Goal: Transaction & Acquisition: Obtain resource

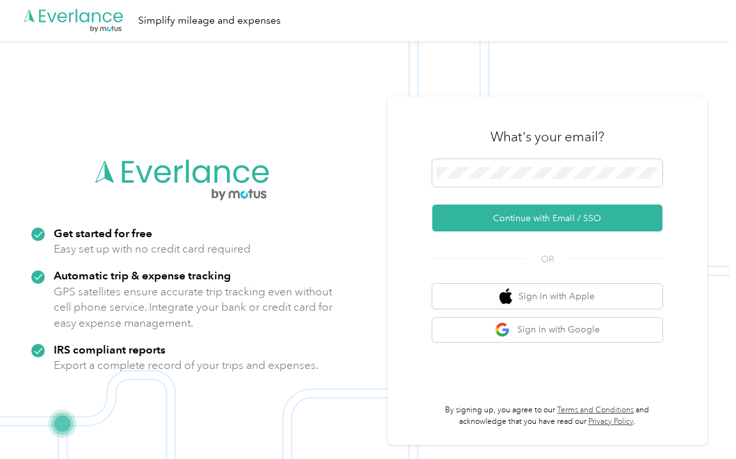
click at [460, 157] on div "What's your email?" at bounding box center [547, 137] width 230 height 45
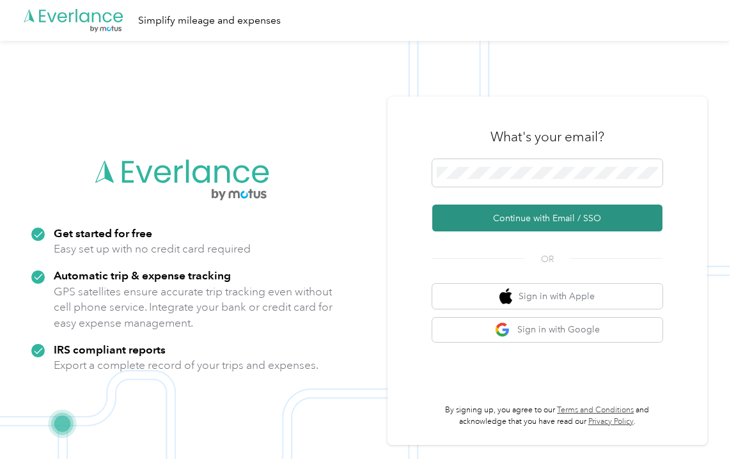
click at [482, 216] on button "Continue with Email / SSO" at bounding box center [547, 218] width 230 height 27
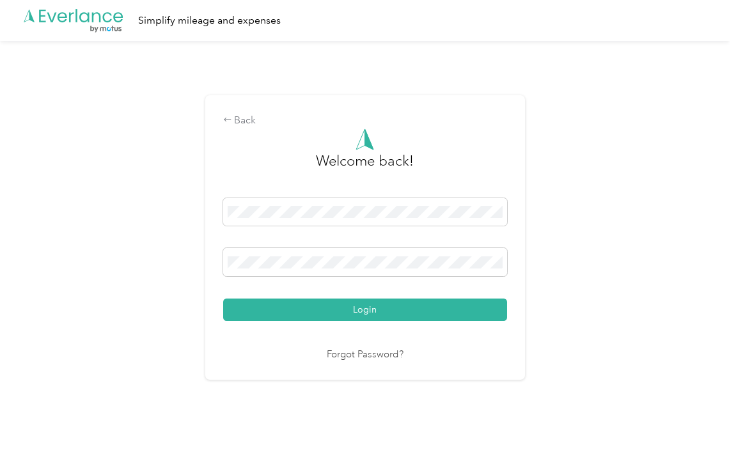
click at [368, 310] on button "Login" at bounding box center [365, 310] width 284 height 22
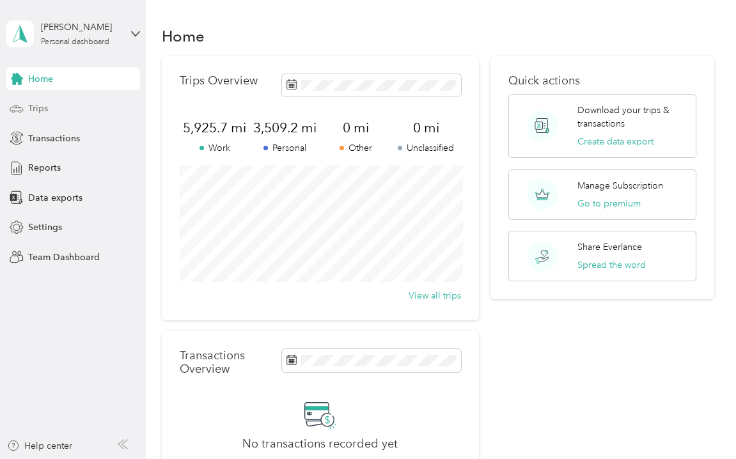
click at [36, 109] on span "Trips" at bounding box center [38, 108] width 20 height 13
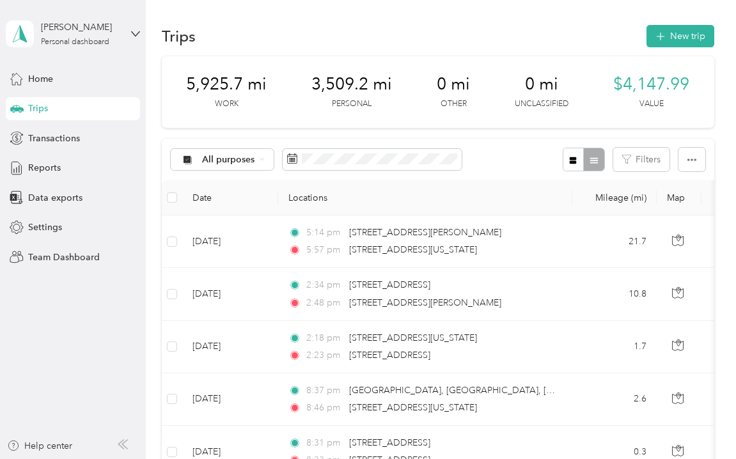
click at [489, 32] on div "Trips New trip" at bounding box center [438, 35] width 553 height 27
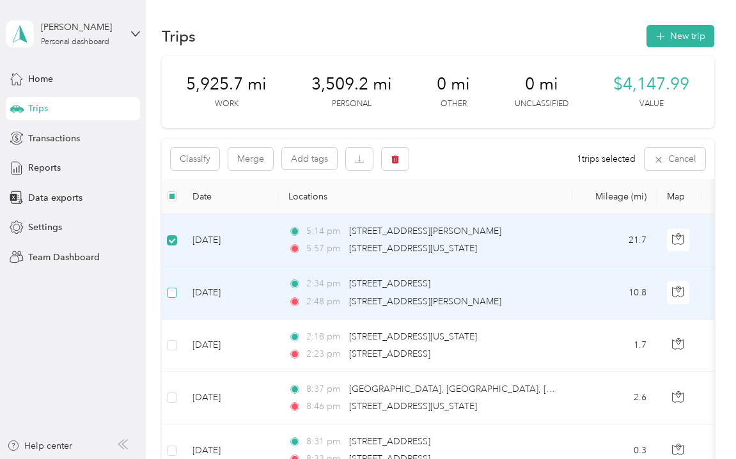
click at [176, 290] on span at bounding box center [172, 293] width 10 height 10
click at [452, 159] on div "Classify Merge Add tags 2 trips selected Cancel" at bounding box center [438, 159] width 553 height 40
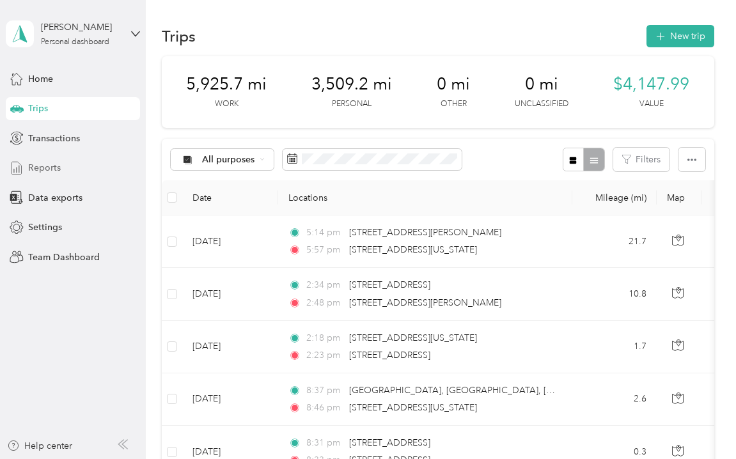
click at [56, 165] on span "Reports" at bounding box center [44, 167] width 33 height 13
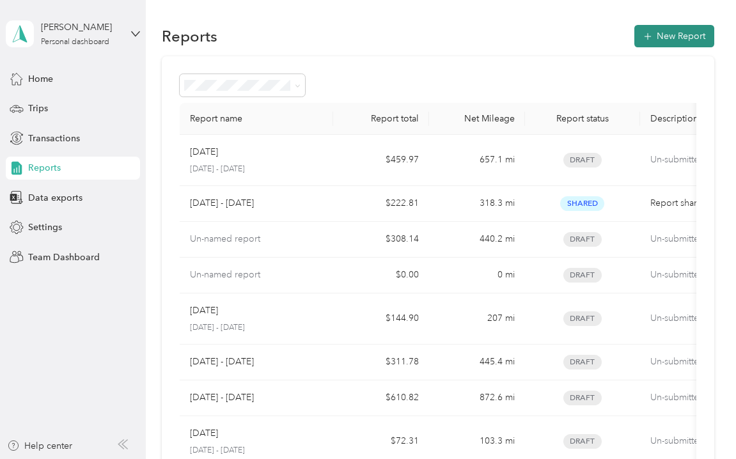
click at [662, 38] on button "New Report" at bounding box center [675, 36] width 80 height 22
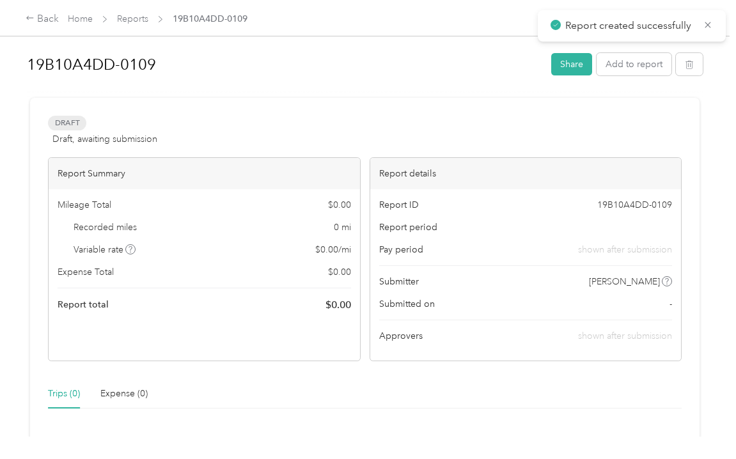
click at [90, 66] on h1 "19B10A4DD-0109" at bounding box center [285, 64] width 516 height 31
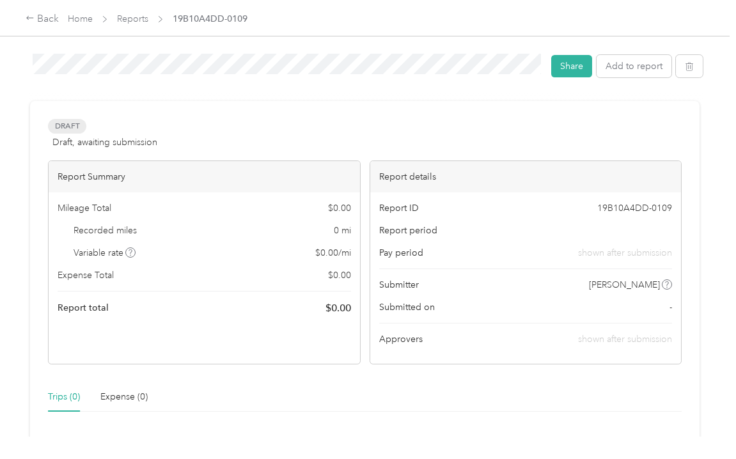
click at [177, 107] on div "Draft Draft, awaiting submission View activity & comments Report Summary Mileag…" at bounding box center [365, 391] width 670 height 580
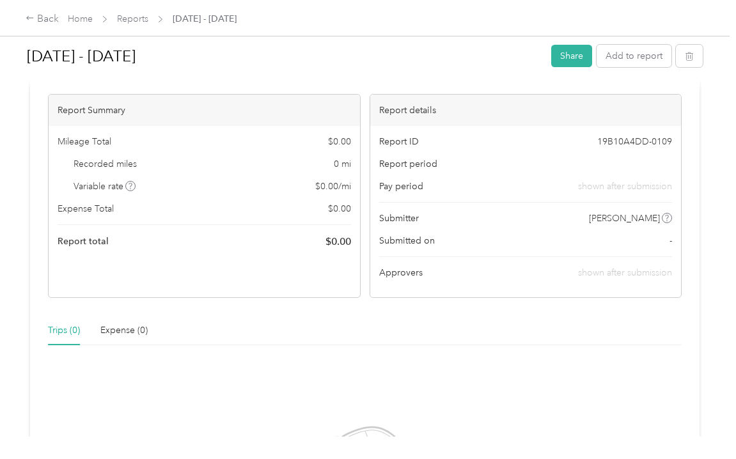
scroll to position [10, 0]
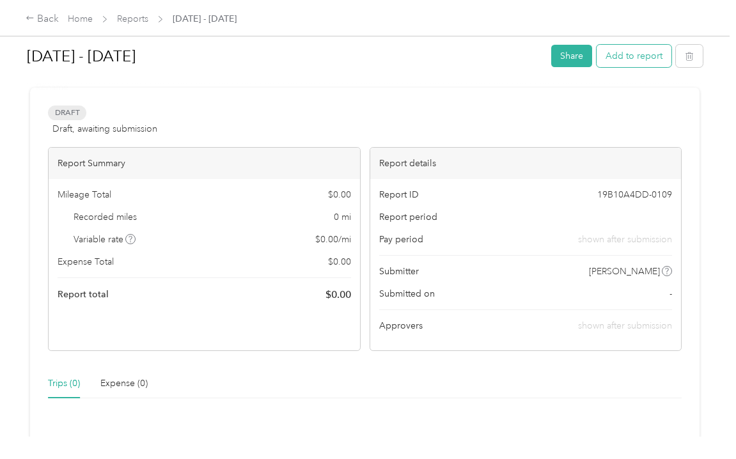
click at [627, 51] on button "Add to report" at bounding box center [634, 56] width 75 height 22
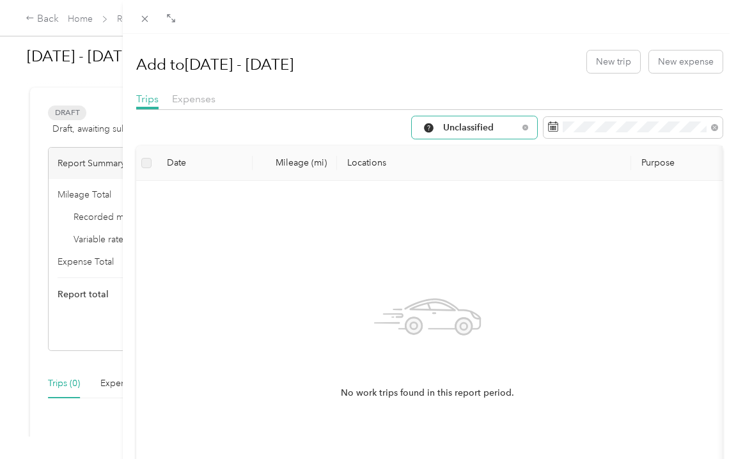
click at [468, 131] on span "Unclassified" at bounding box center [480, 127] width 75 height 9
click at [461, 202] on ol "All Purposes Unclassified Work Personal H&A Other Charity Medical Moving Commute" at bounding box center [471, 229] width 125 height 179
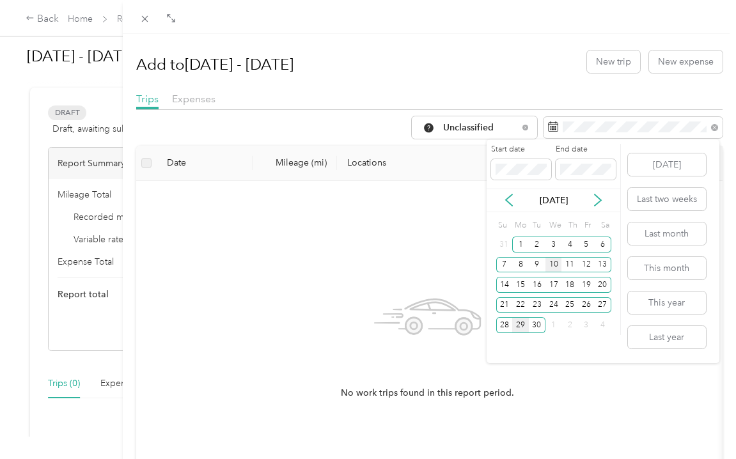
click at [558, 257] on div "10" at bounding box center [554, 265] width 17 height 16
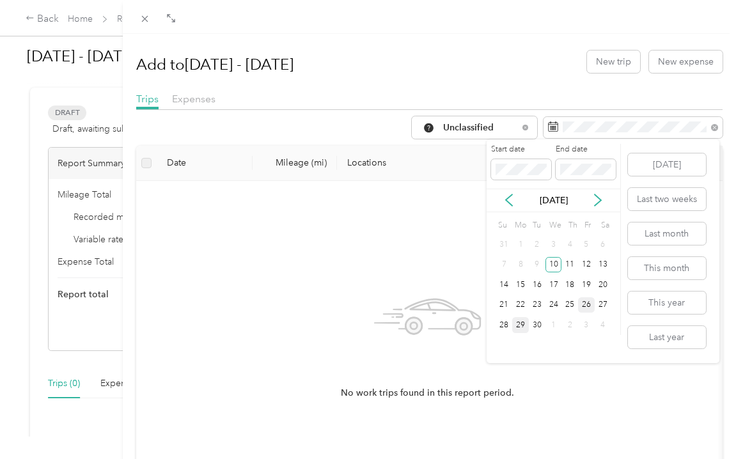
click at [589, 306] on div "26" at bounding box center [586, 305] width 17 height 16
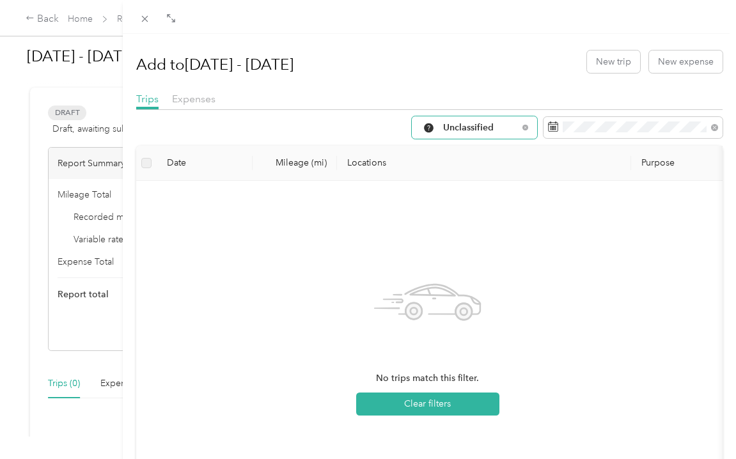
click at [465, 128] on span "Unclassified" at bounding box center [480, 127] width 75 height 9
click at [454, 198] on span "Work" at bounding box center [482, 195] width 85 height 13
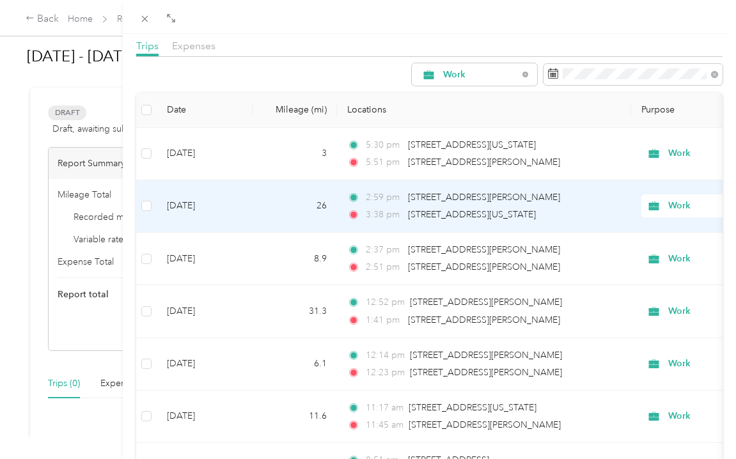
scroll to position [55, 0]
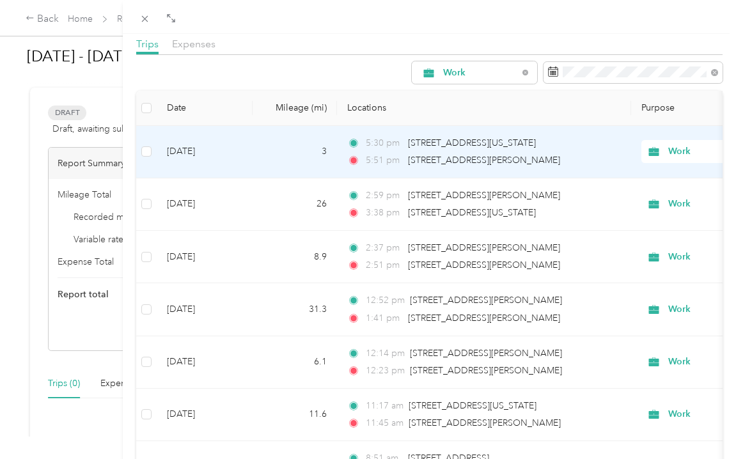
click at [663, 155] on span "Work" at bounding box center [715, 152] width 139 height 14
click at [642, 195] on span "Personal" at bounding box center [669, 197] width 118 height 13
click at [673, 155] on span "Work" at bounding box center [727, 152] width 117 height 14
click at [638, 245] on span "Other" at bounding box center [669, 242] width 118 height 13
click at [663, 152] on span "Work" at bounding box center [715, 152] width 139 height 14
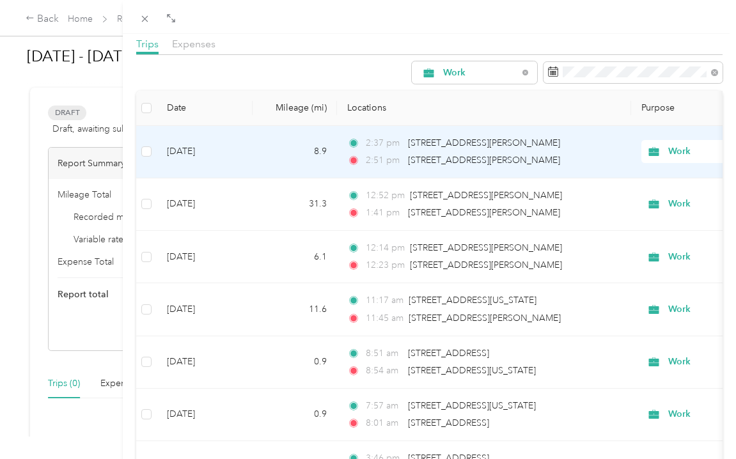
click at [617, 237] on span "Other" at bounding box center [669, 242] width 118 height 13
click at [664, 150] on span "Work" at bounding box center [715, 152] width 139 height 14
click at [627, 244] on span "Other" at bounding box center [669, 242] width 118 height 13
click at [676, 150] on span "Work" at bounding box center [727, 152] width 117 height 14
click at [629, 241] on span "Other" at bounding box center [669, 242] width 118 height 13
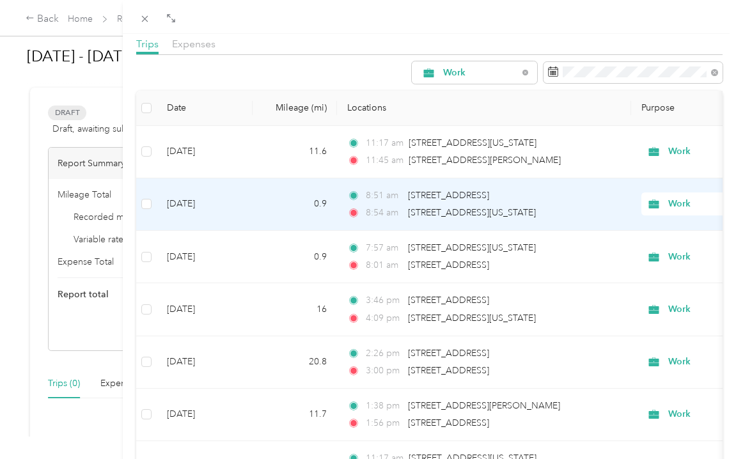
click at [644, 202] on div "Work" at bounding box center [721, 204] width 159 height 23
click at [628, 254] on span "Personal" at bounding box center [669, 250] width 118 height 13
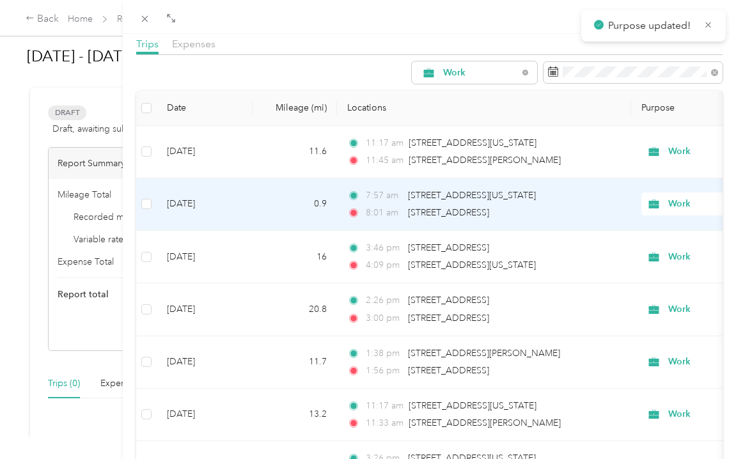
click at [654, 207] on icon at bounding box center [654, 204] width 10 height 9
click at [632, 258] on li "Personal" at bounding box center [657, 250] width 159 height 22
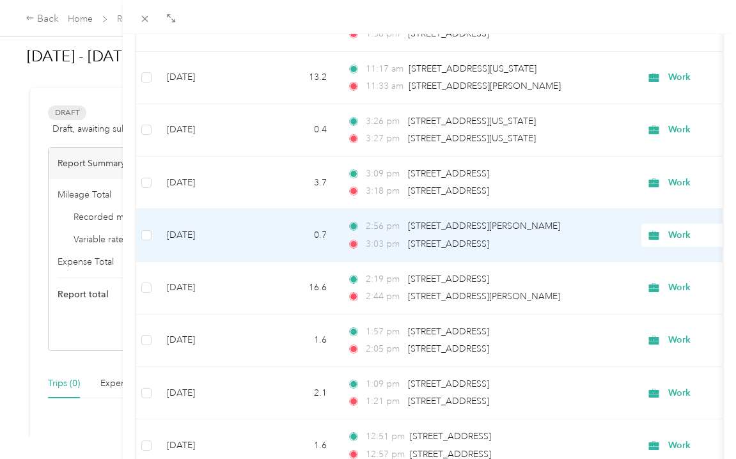
scroll to position [342, 0]
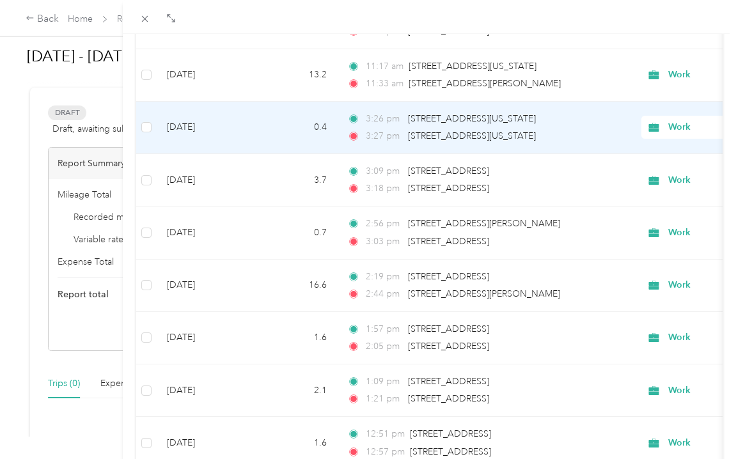
click at [672, 125] on span "Work" at bounding box center [727, 127] width 117 height 14
click at [639, 170] on span "Personal" at bounding box center [669, 173] width 118 height 13
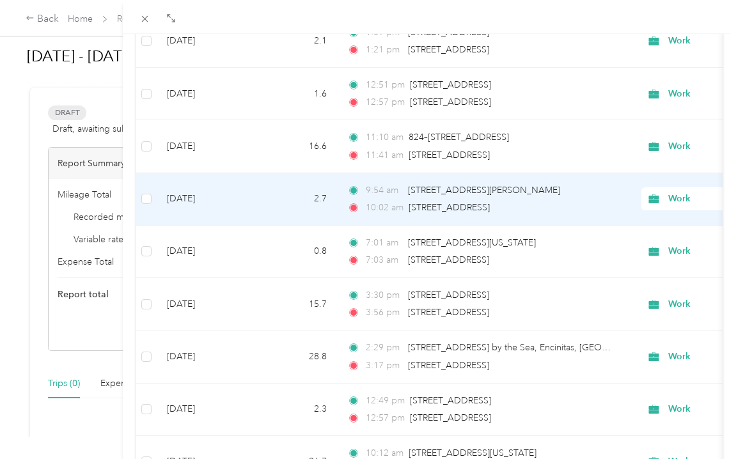
scroll to position [645, 0]
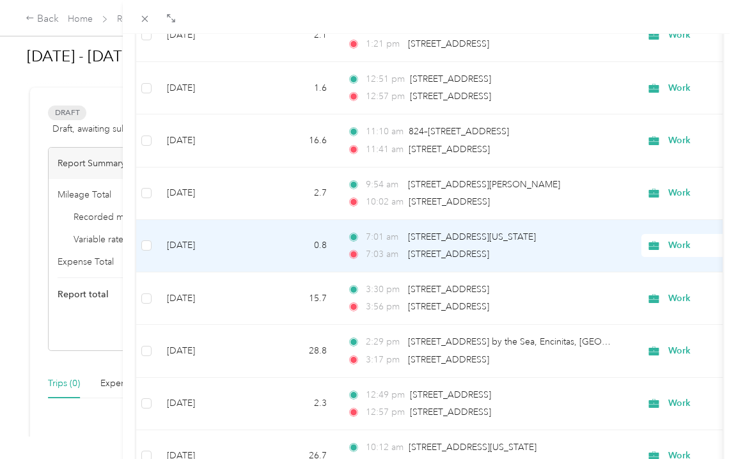
click at [663, 246] on span "Work" at bounding box center [715, 246] width 139 height 14
click at [635, 288] on span "Personal" at bounding box center [669, 291] width 118 height 13
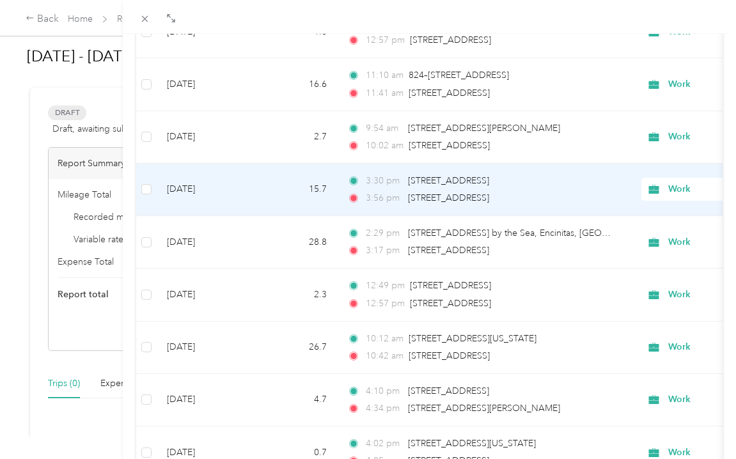
scroll to position [702, 0]
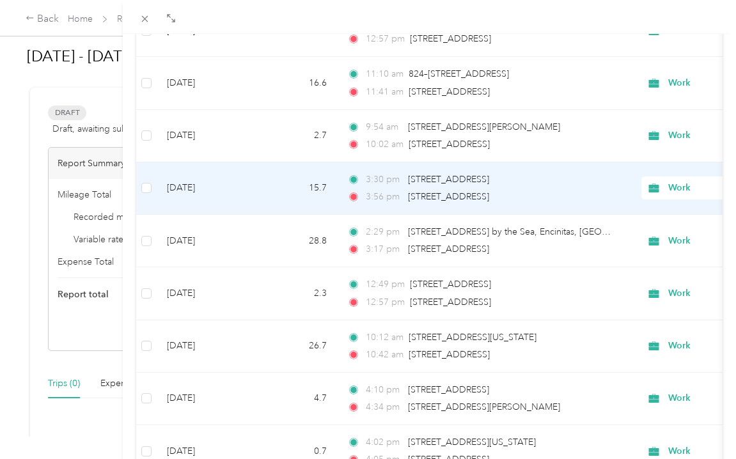
click at [666, 187] on span "Work" at bounding box center [715, 188] width 139 height 14
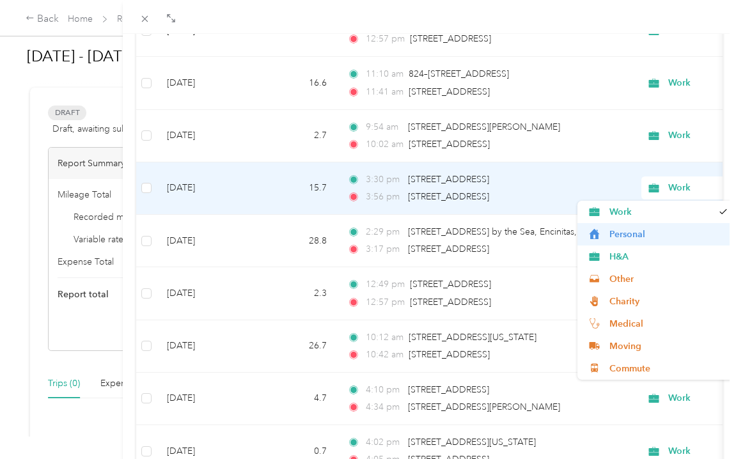
click at [637, 232] on span "Personal" at bounding box center [669, 234] width 118 height 13
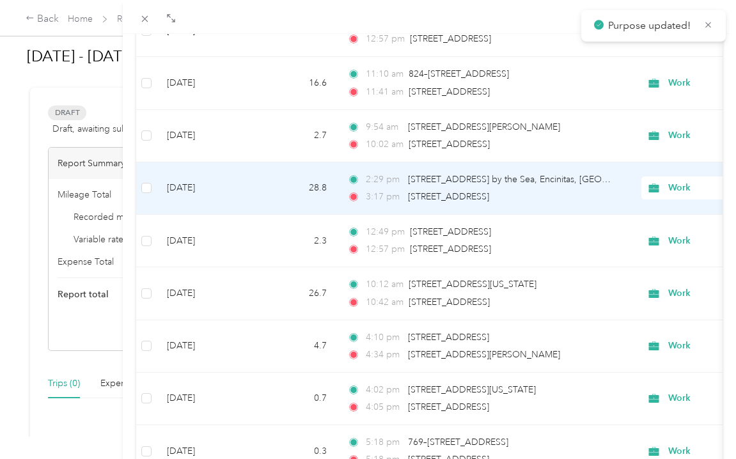
click at [669, 192] on span "Work" at bounding box center [727, 188] width 117 height 14
click at [644, 236] on span "Personal" at bounding box center [669, 234] width 118 height 13
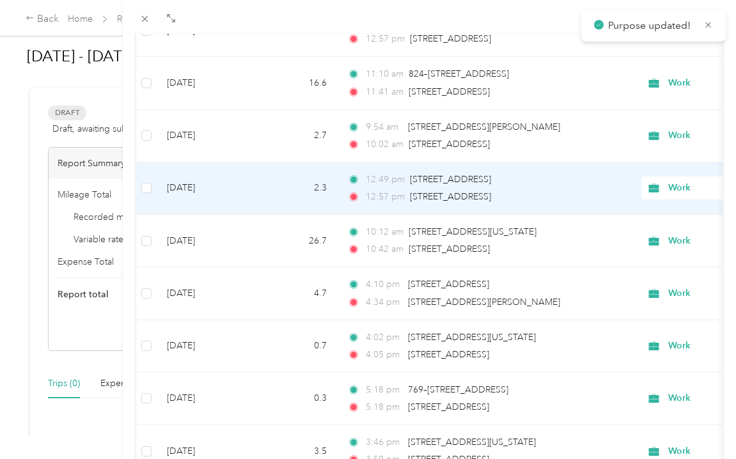
click at [662, 191] on span "Work" at bounding box center [715, 188] width 139 height 14
click at [640, 237] on span "Personal" at bounding box center [669, 234] width 118 height 13
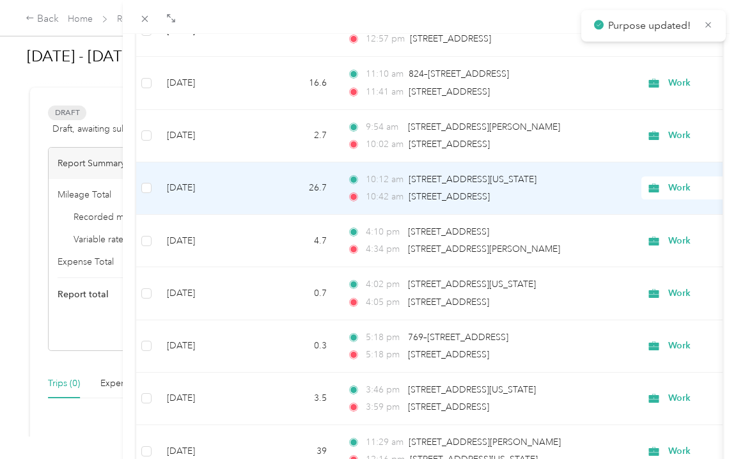
click at [656, 191] on icon at bounding box center [654, 188] width 10 height 9
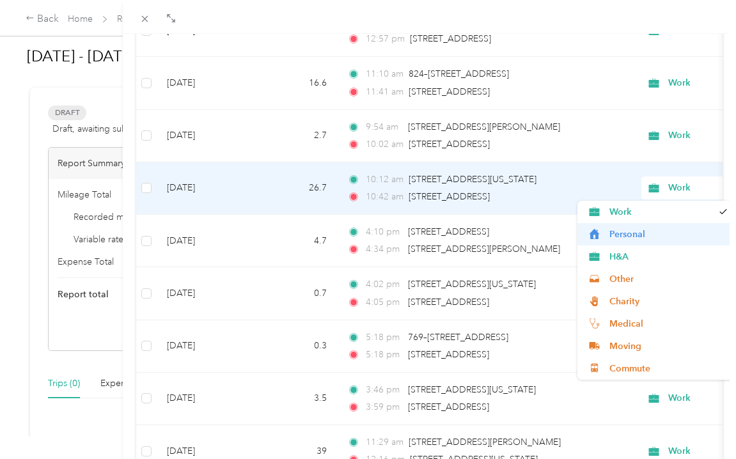
click at [639, 229] on span "Personal" at bounding box center [669, 234] width 118 height 13
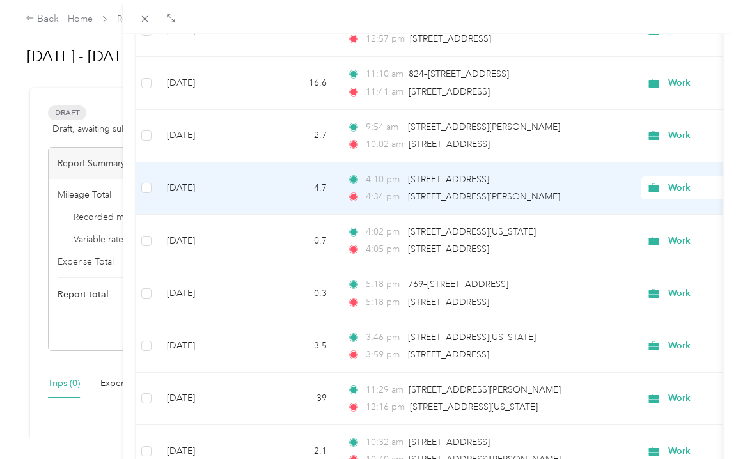
click at [663, 186] on span "Work" at bounding box center [715, 188] width 139 height 14
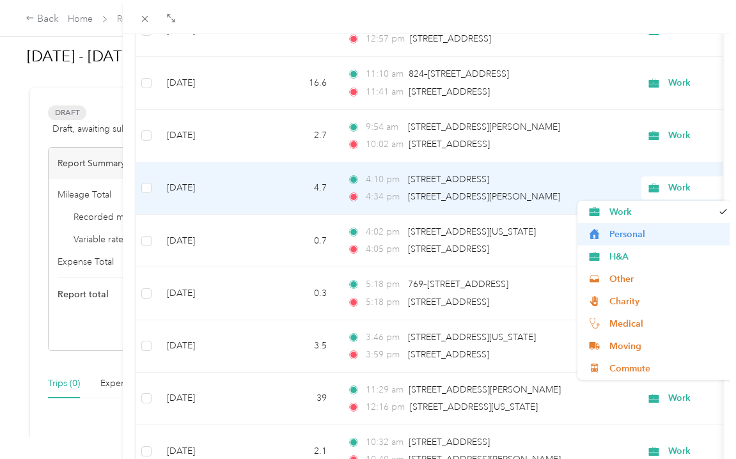
click at [633, 236] on span "Personal" at bounding box center [669, 234] width 118 height 13
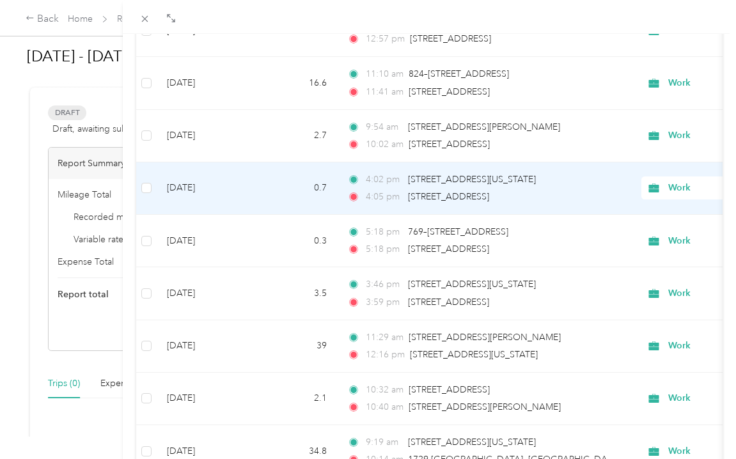
click at [665, 189] on span "Work" at bounding box center [715, 188] width 139 height 14
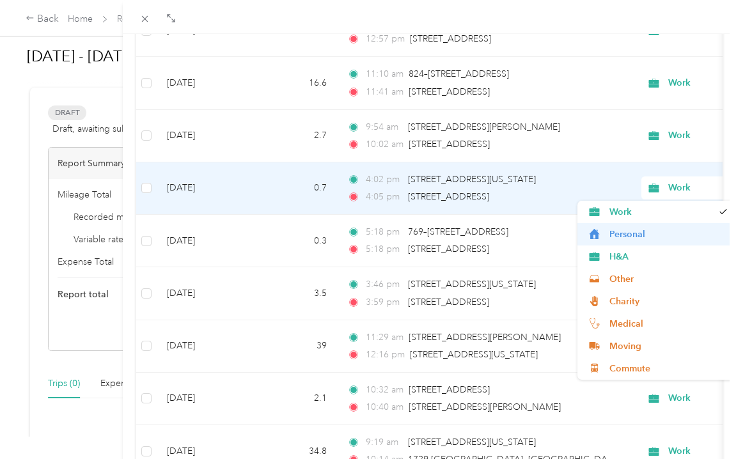
click at [640, 235] on span "Personal" at bounding box center [669, 234] width 118 height 13
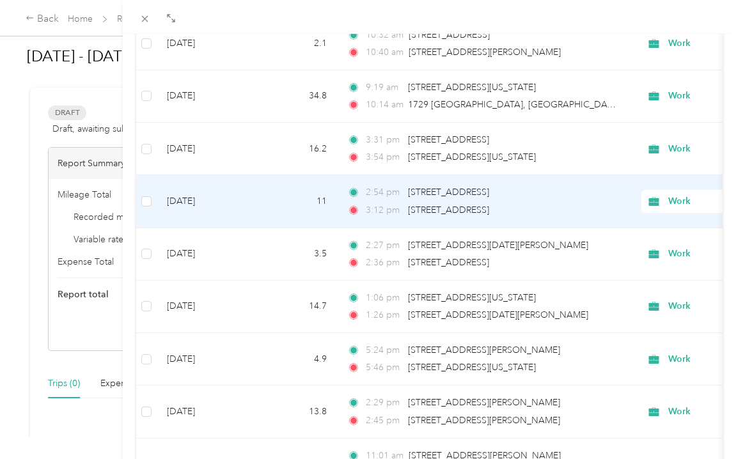
scroll to position [1006, 0]
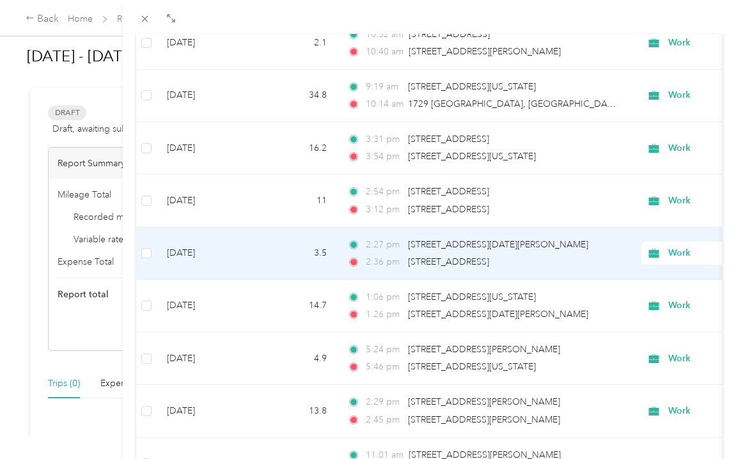
click at [591, 264] on div "2:36 pm [STREET_ADDRESS][PERSON_NAME]" at bounding box center [481, 262] width 269 height 14
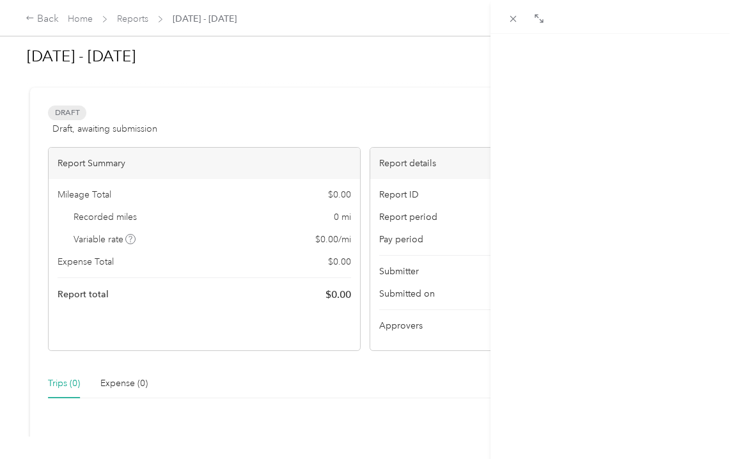
scroll to position [243, 0]
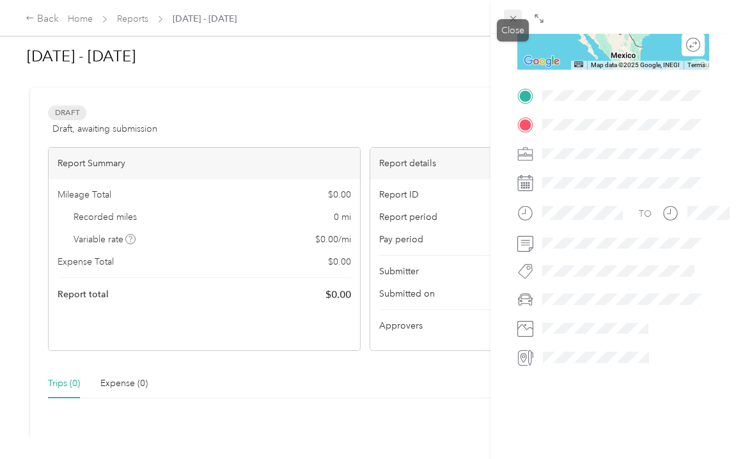
click at [511, 19] on icon at bounding box center [513, 18] width 11 height 11
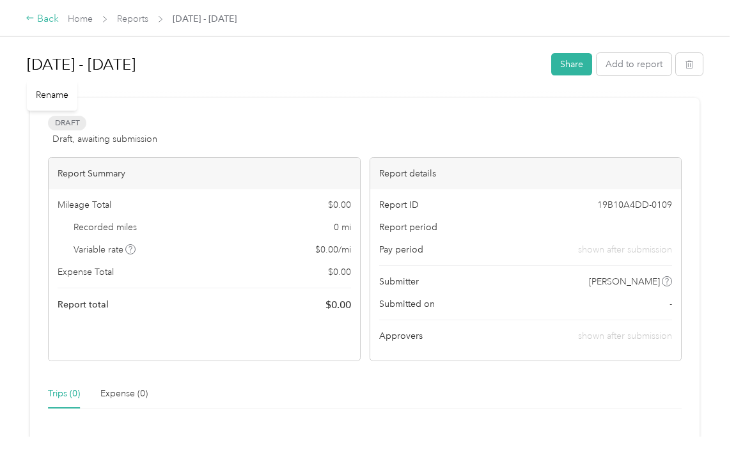
click at [50, 20] on div "Back" at bounding box center [42, 19] width 33 height 15
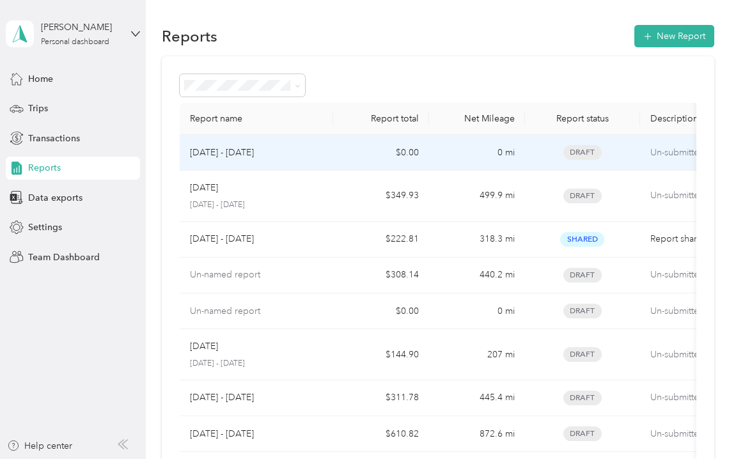
click at [341, 157] on td "$0.00" at bounding box center [381, 153] width 96 height 36
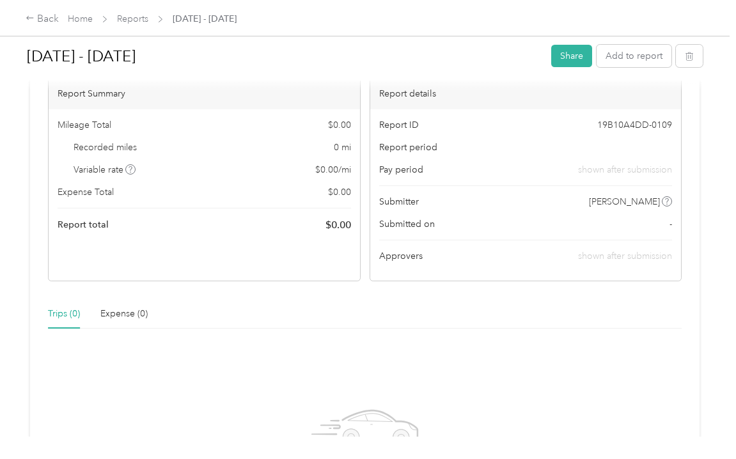
scroll to position [86, 0]
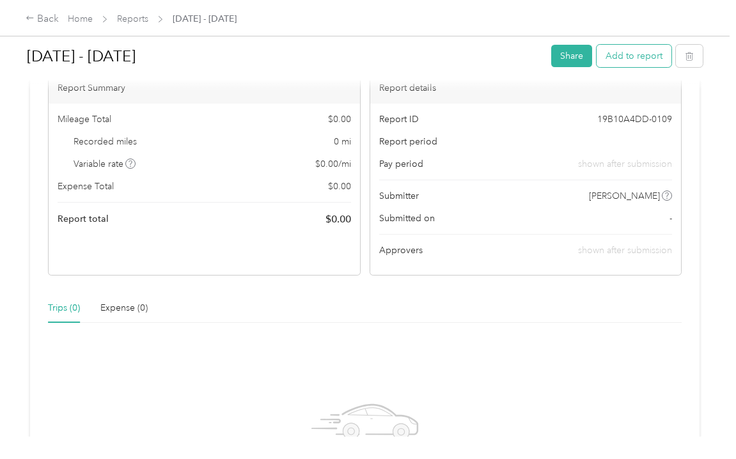
click at [640, 59] on button "Add to report" at bounding box center [634, 56] width 75 height 22
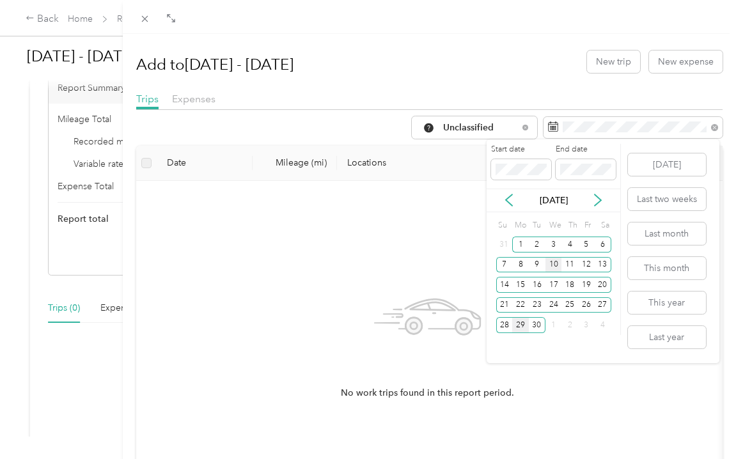
click at [553, 268] on div "10" at bounding box center [554, 265] width 17 height 16
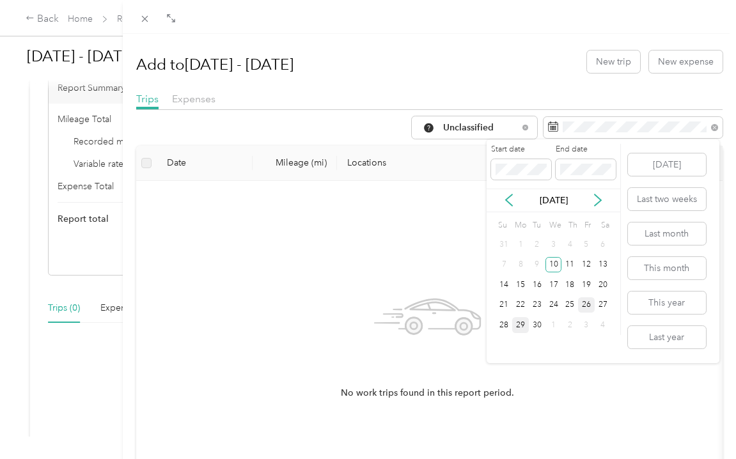
click at [588, 305] on div "26" at bounding box center [586, 305] width 17 height 16
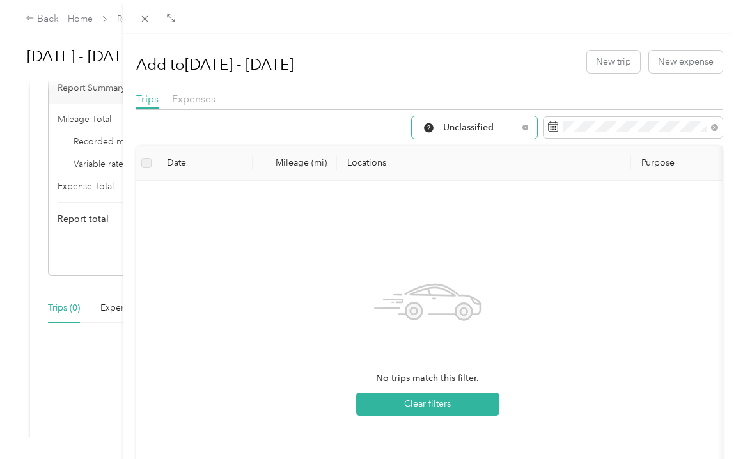
click at [489, 123] on span "Unclassified" at bounding box center [480, 127] width 75 height 9
click at [461, 191] on span "Work" at bounding box center [482, 195] width 85 height 13
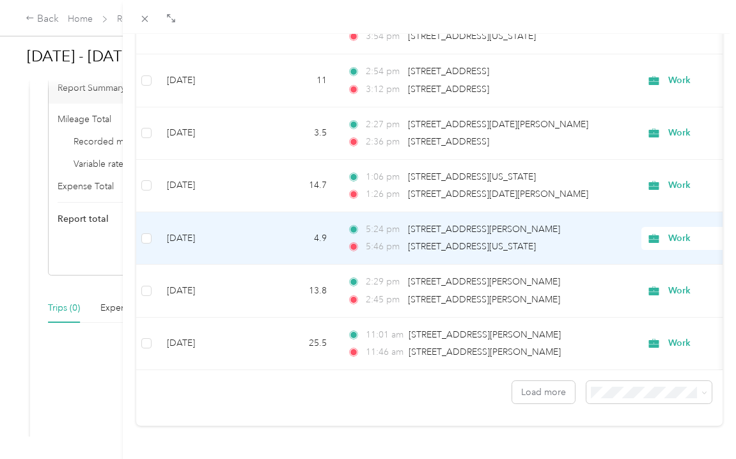
scroll to position [1132, 0]
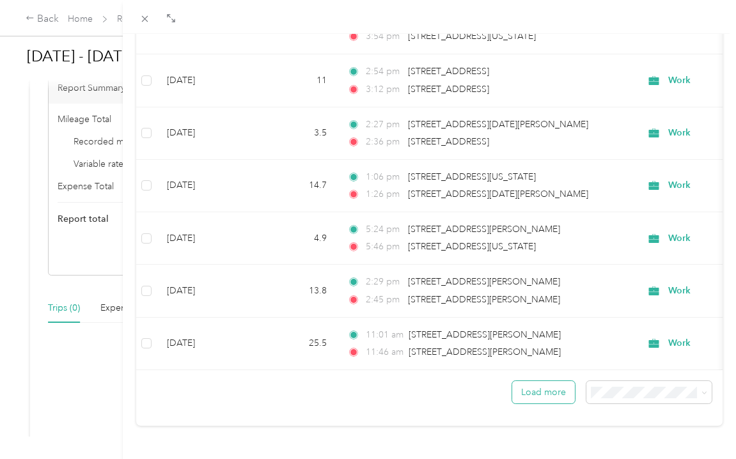
click at [548, 386] on button "Load more" at bounding box center [543, 392] width 63 height 22
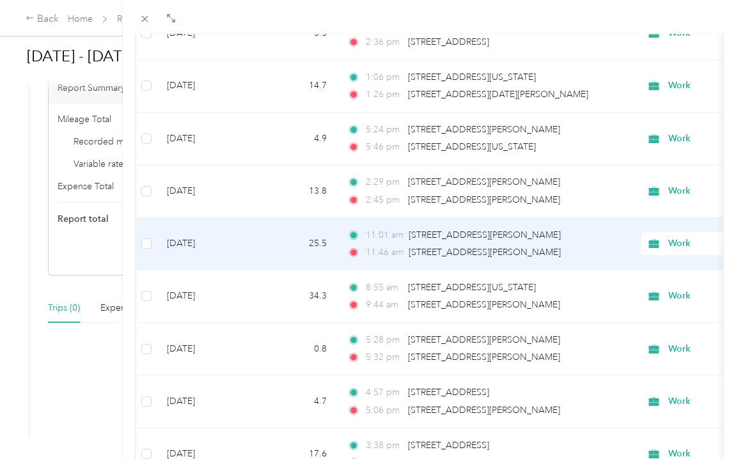
scroll to position [1227, 0]
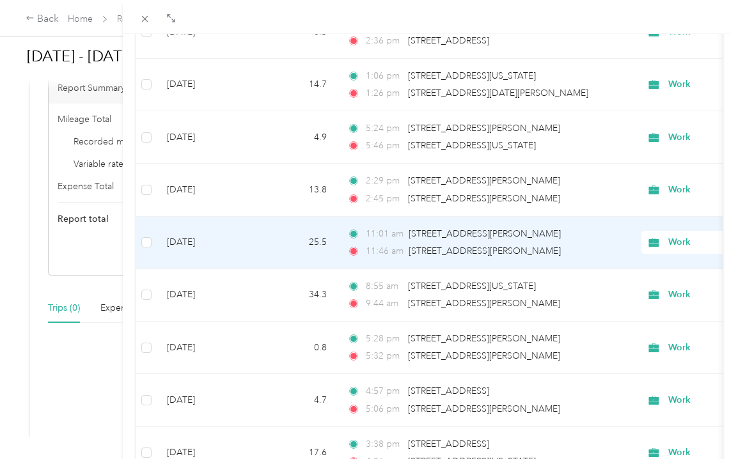
click at [665, 244] on span "Work" at bounding box center [715, 242] width 139 height 14
click at [625, 333] on span "Other" at bounding box center [669, 333] width 118 height 13
click at [669, 242] on span "Work" at bounding box center [727, 242] width 117 height 14
click at [636, 334] on span "Other" at bounding box center [669, 333] width 118 height 13
click at [669, 242] on span "Work" at bounding box center [727, 242] width 117 height 14
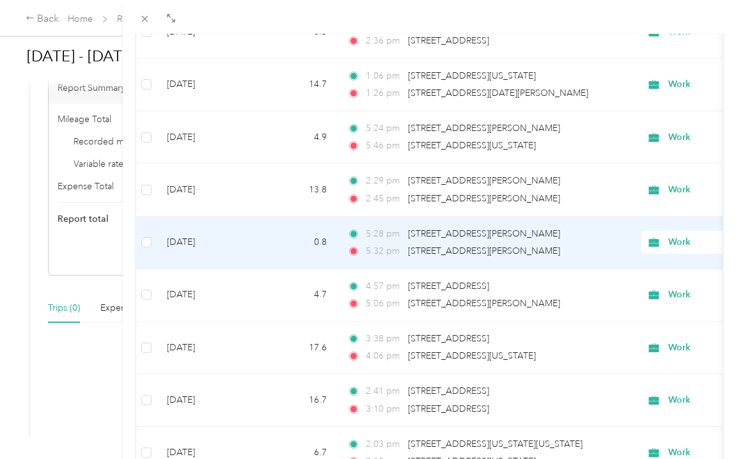
click at [642, 285] on span "Personal" at bounding box center [669, 288] width 118 height 13
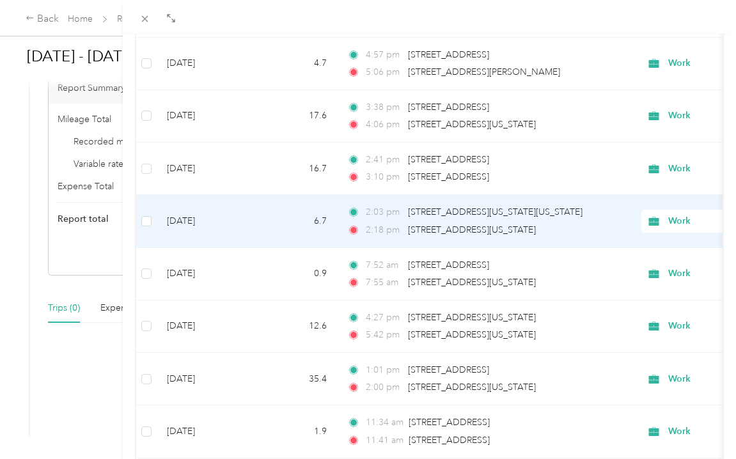
scroll to position [1409, 0]
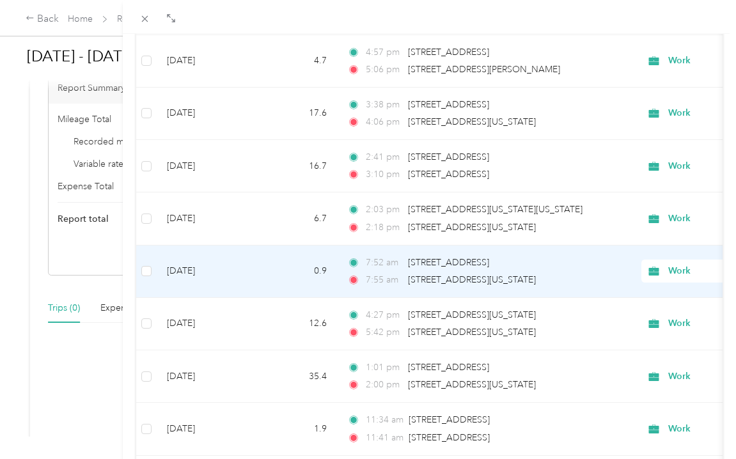
click at [658, 271] on icon at bounding box center [654, 271] width 10 height 9
click at [641, 122] on li "Personal" at bounding box center [657, 113] width 159 height 22
click at [674, 273] on span "Work" at bounding box center [727, 271] width 117 height 14
click at [630, 116] on span "Personal" at bounding box center [669, 112] width 118 height 13
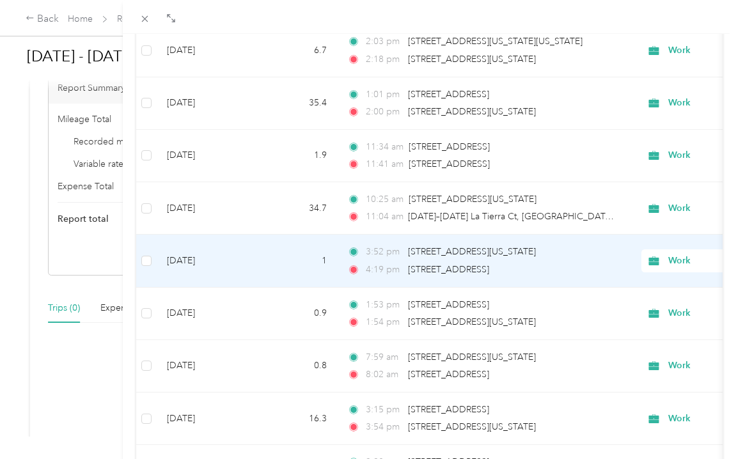
scroll to position [1582, 0]
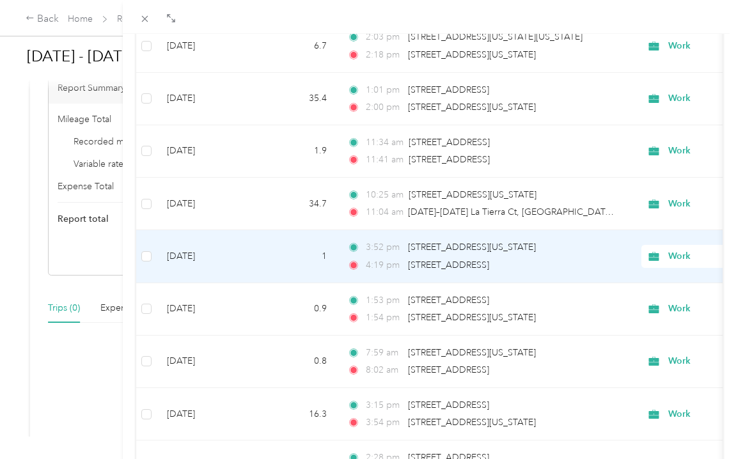
click at [653, 255] on icon at bounding box center [654, 256] width 10 height 9
click at [633, 306] on span "Personal" at bounding box center [669, 302] width 118 height 13
click at [660, 254] on icon at bounding box center [654, 256] width 16 height 10
click at [641, 301] on span "Personal" at bounding box center [669, 302] width 118 height 13
click at [657, 255] on icon at bounding box center [654, 256] width 10 height 9
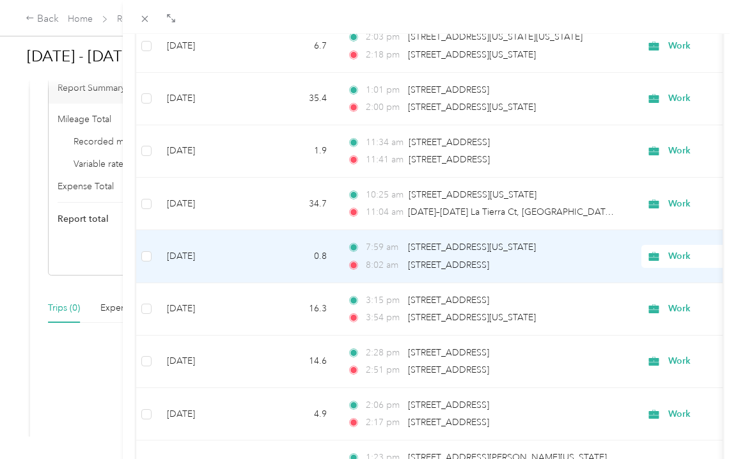
click at [633, 306] on span "Personal" at bounding box center [669, 302] width 118 height 13
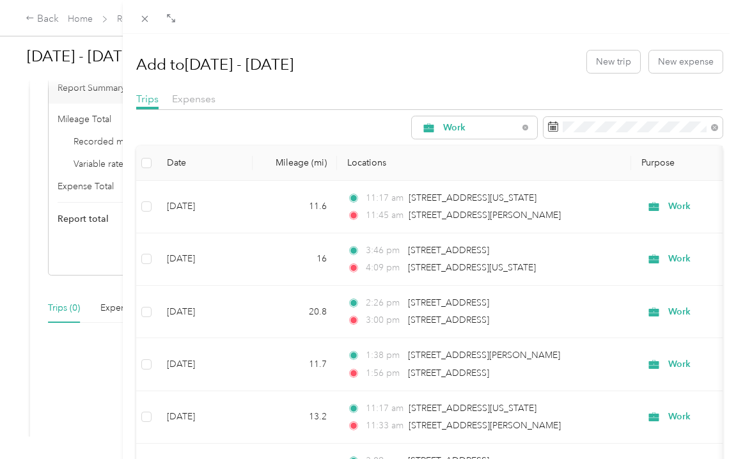
scroll to position [0, 0]
click at [147, 157] on label at bounding box center [146, 163] width 10 height 14
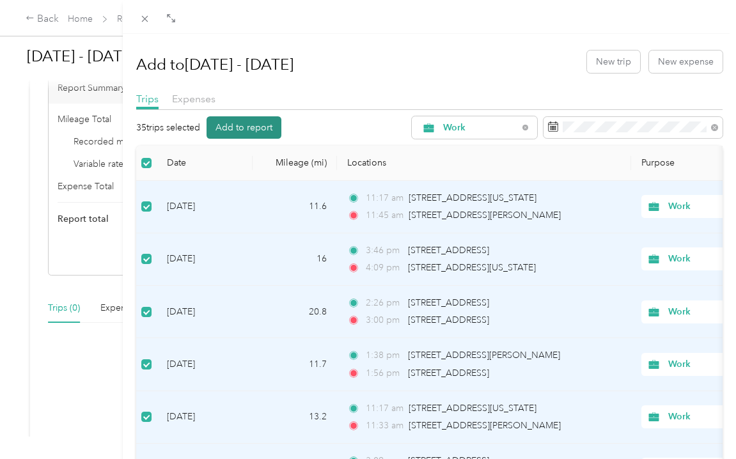
click at [244, 118] on button "Add to report" at bounding box center [244, 127] width 75 height 22
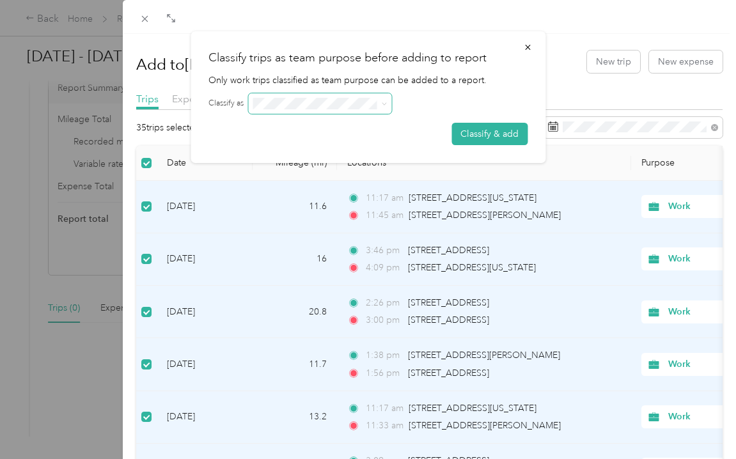
click at [310, 113] on span at bounding box center [319, 103] width 143 height 20
click at [381, 106] on span at bounding box center [382, 103] width 10 height 9
click at [385, 106] on icon at bounding box center [384, 104] width 6 height 6
click at [477, 138] on button "Classify & add" at bounding box center [490, 134] width 76 height 22
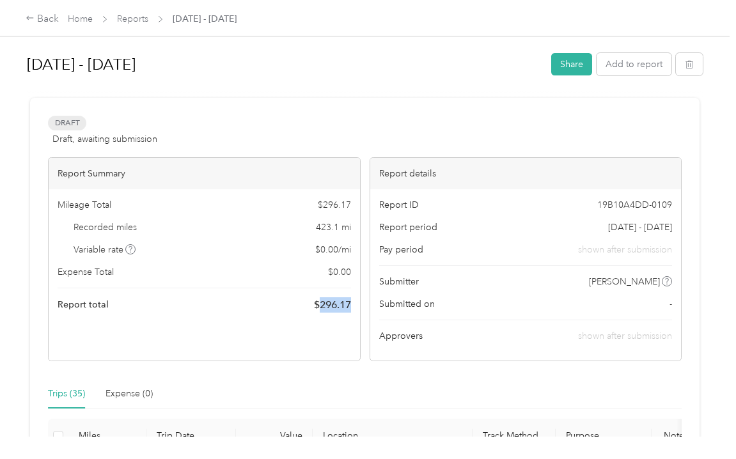
drag, startPoint x: 319, startPoint y: 305, endPoint x: 353, endPoint y: 304, distance: 34.6
click at [353, 304] on div "Mileage Total $ 296.17 Recorded miles 423.1 mi Variable rate $ 0.00 / mi Expens…" at bounding box center [205, 255] width 312 height 132
copy span "296.17"
click at [51, 16] on div "Back" at bounding box center [42, 19] width 33 height 15
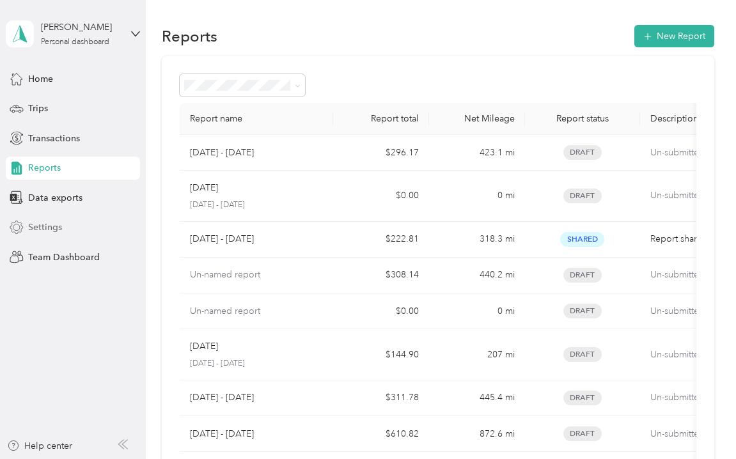
click at [40, 234] on span "Settings" at bounding box center [45, 227] width 34 height 13
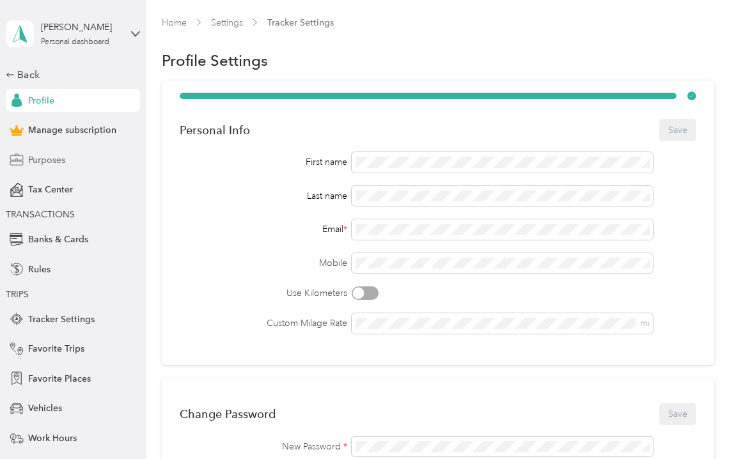
click at [73, 164] on div "Purposes" at bounding box center [73, 159] width 134 height 23
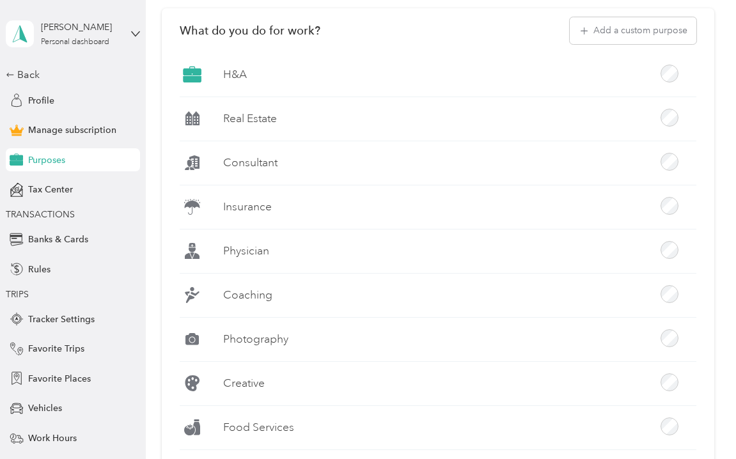
scroll to position [267, 0]
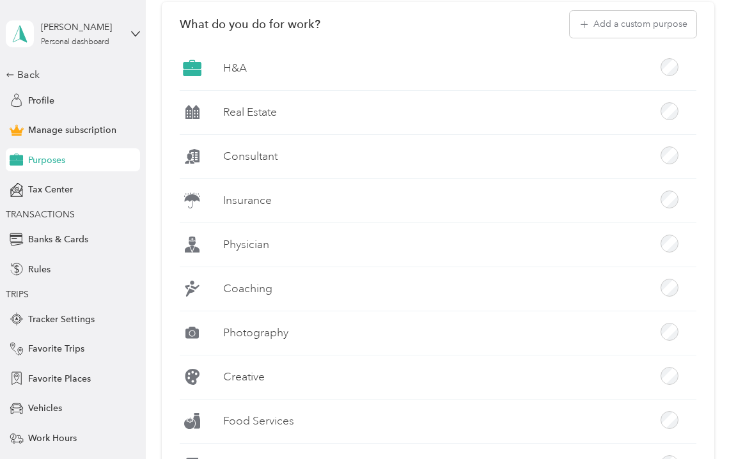
click at [663, 114] on div at bounding box center [670, 111] width 18 height 18
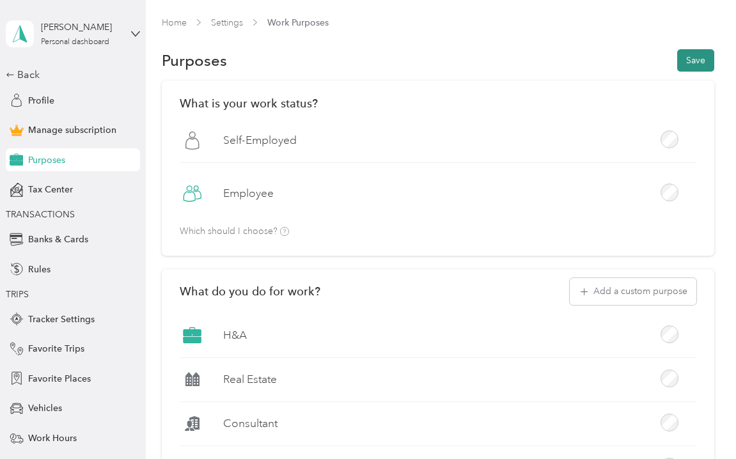
scroll to position [0, 0]
click at [708, 52] on button "Save" at bounding box center [696, 60] width 37 height 22
click at [32, 78] on div "Back" at bounding box center [70, 74] width 128 height 15
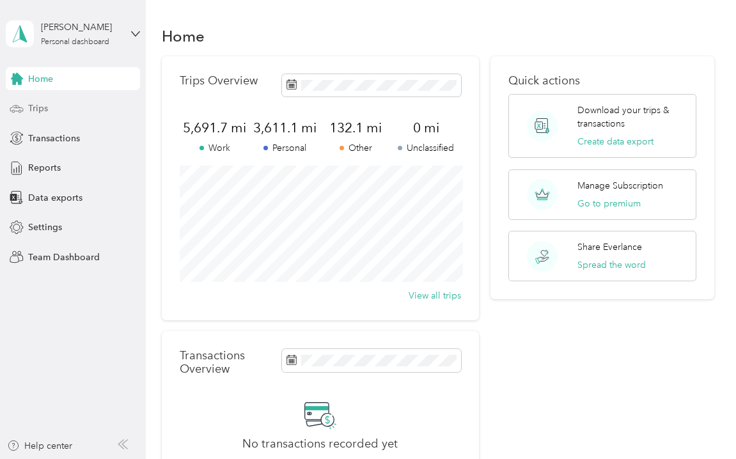
click at [41, 111] on span "Trips" at bounding box center [38, 108] width 20 height 13
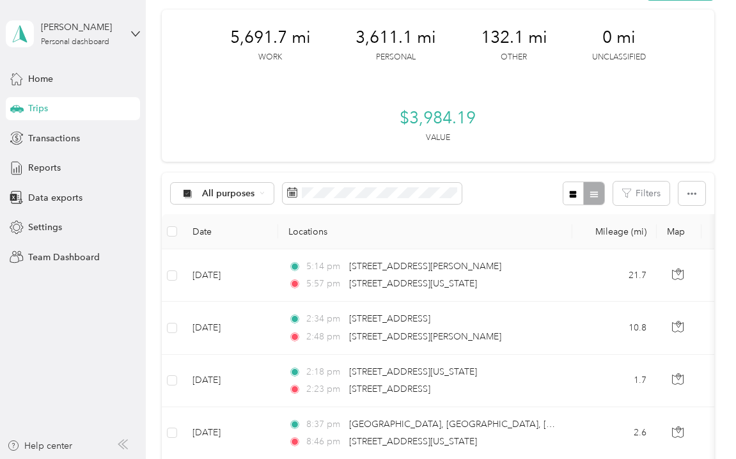
scroll to position [77, 0]
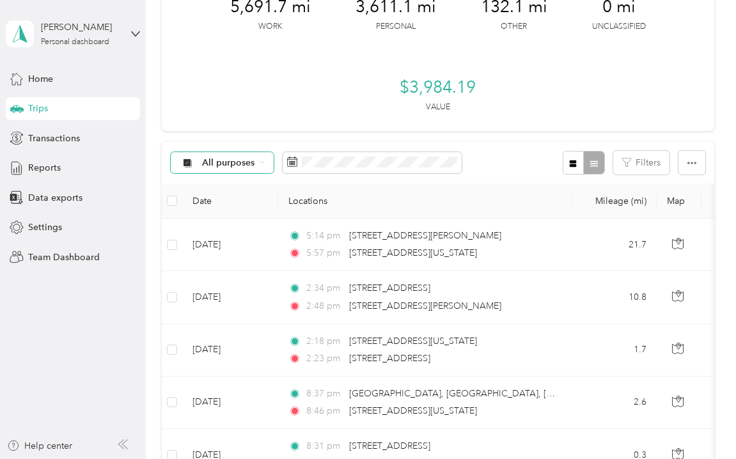
click at [242, 166] on span "All purposes" at bounding box center [228, 163] width 53 height 9
click at [210, 321] on li "Other" at bounding box center [222, 316] width 102 height 22
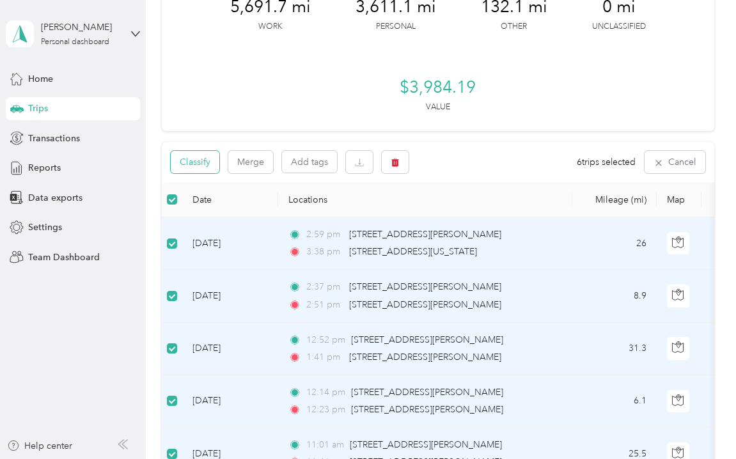
click at [203, 161] on button "Classify" at bounding box center [195, 162] width 49 height 22
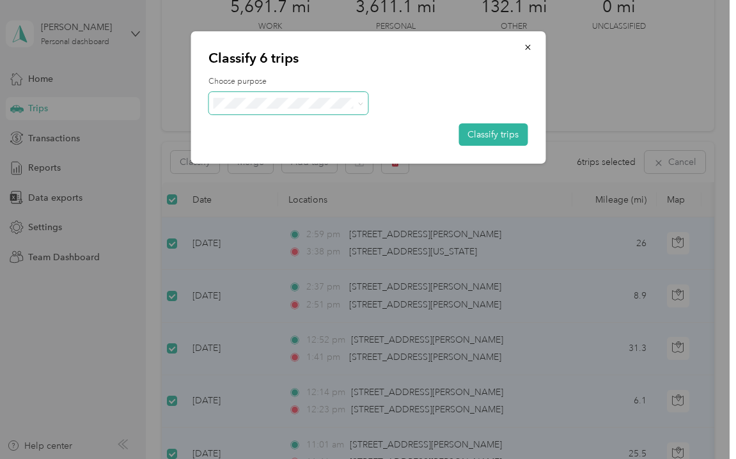
click at [354, 99] on span at bounding box center [359, 103] width 10 height 13
click at [363, 104] on icon at bounding box center [361, 104] width 6 height 6
click at [271, 197] on span "Real Estate" at bounding box center [300, 193] width 119 height 13
click at [493, 131] on button "Classify trips" at bounding box center [493, 134] width 69 height 22
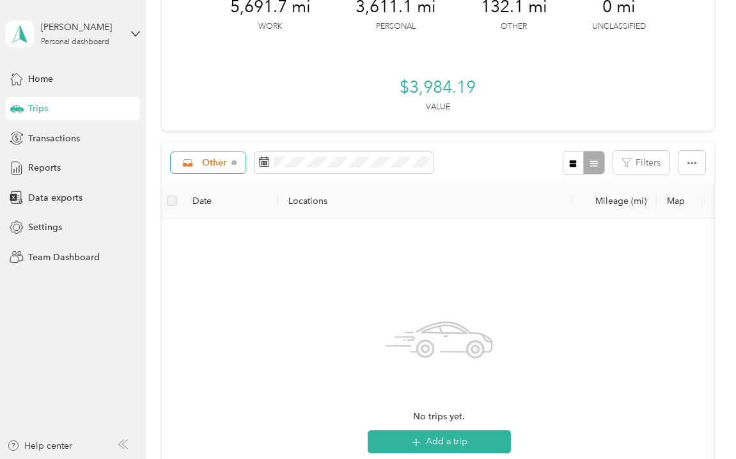
click at [209, 164] on span "Other" at bounding box center [214, 163] width 25 height 9
click at [222, 291] on span "Real Estate" at bounding box center [229, 296] width 52 height 13
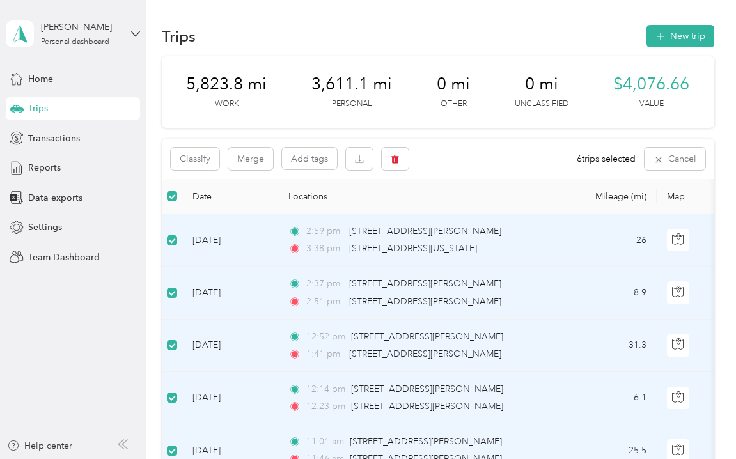
click at [178, 196] on th at bounding box center [172, 196] width 20 height 35
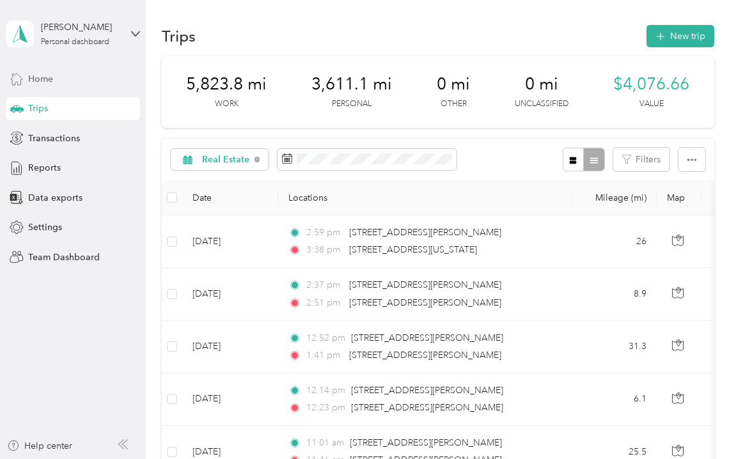
click at [30, 77] on span "Home" at bounding box center [40, 78] width 25 height 13
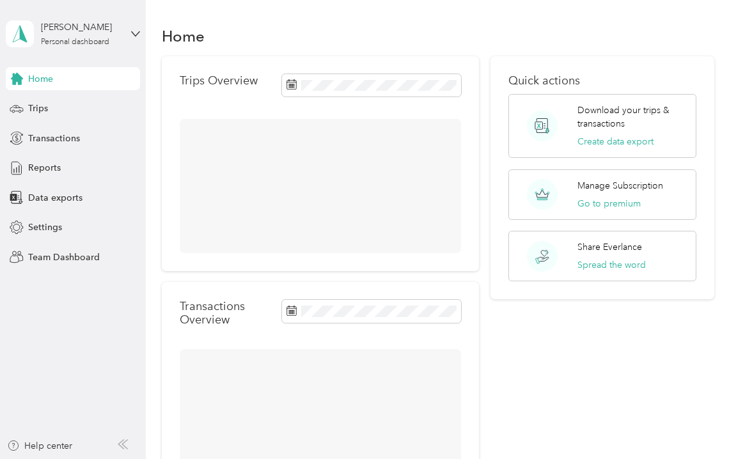
click at [35, 122] on div "Home Trips Transactions Reports Data exports Settings Team Dashboard" at bounding box center [73, 168] width 134 height 202
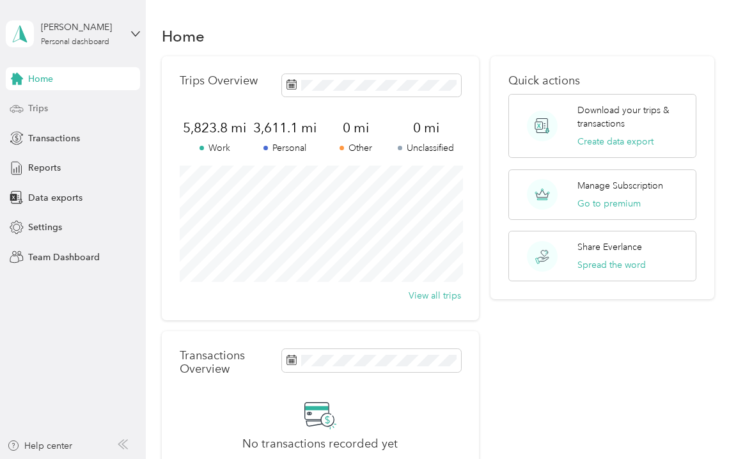
click at [34, 118] on div "Trips" at bounding box center [73, 108] width 134 height 23
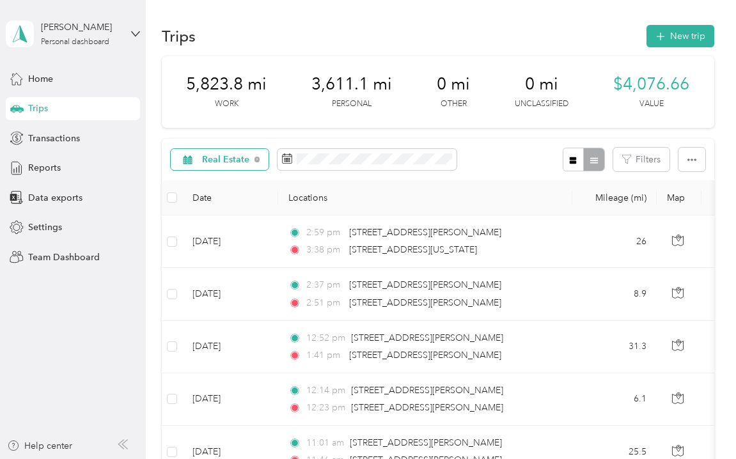
click at [216, 162] on span "Real Estate" at bounding box center [226, 159] width 48 height 9
click at [219, 184] on span "All purposes" at bounding box center [234, 181] width 63 height 13
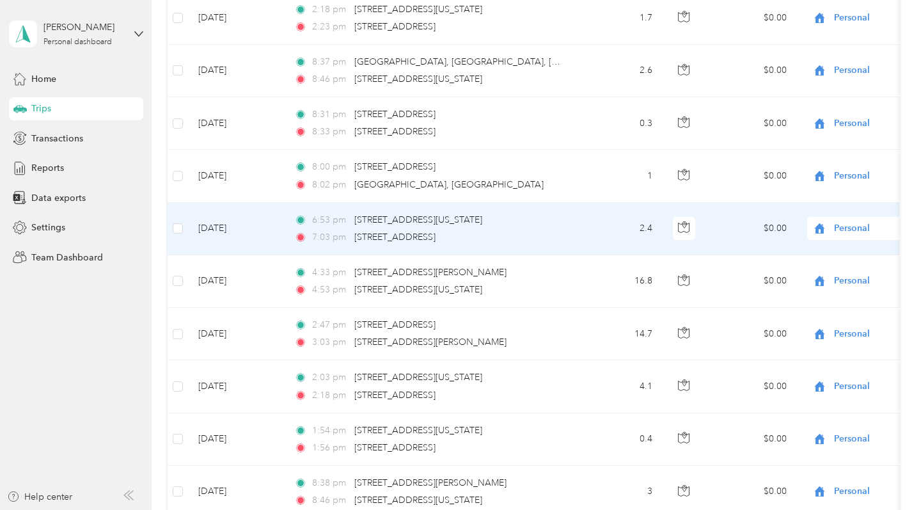
scroll to position [329, 0]
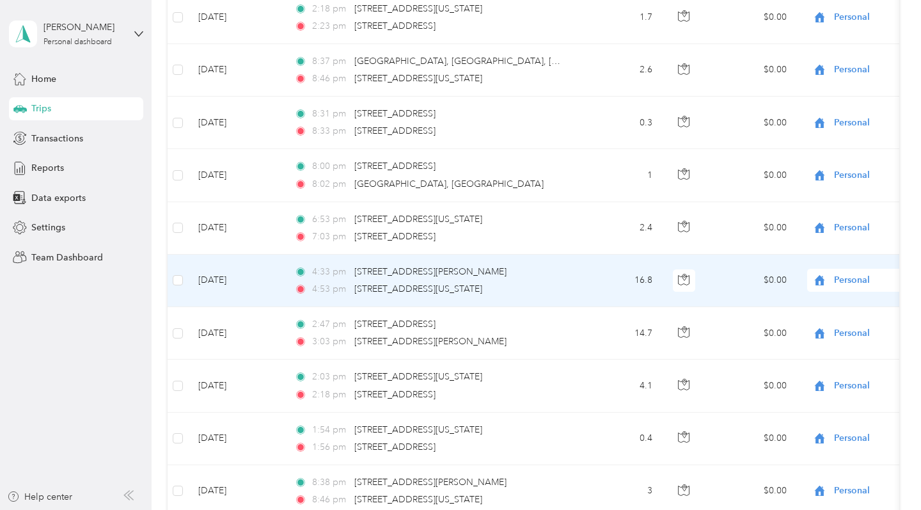
click at [736, 279] on span "Personal" at bounding box center [892, 280] width 117 height 14
click at [736, 376] on li "Real Estate" at bounding box center [842, 371] width 159 height 22
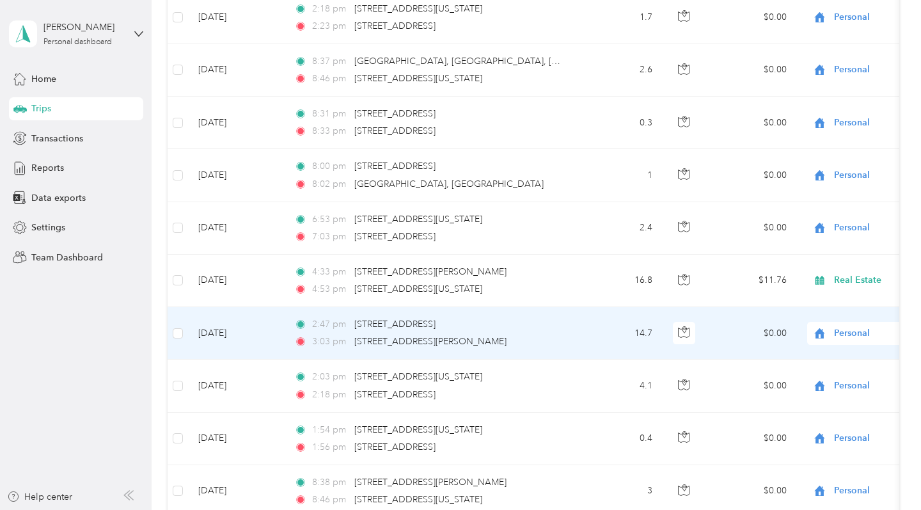
click at [736, 329] on span "Personal" at bounding box center [892, 333] width 117 height 14
click at [736, 214] on span "Real Estate" at bounding box center [854, 218] width 118 height 13
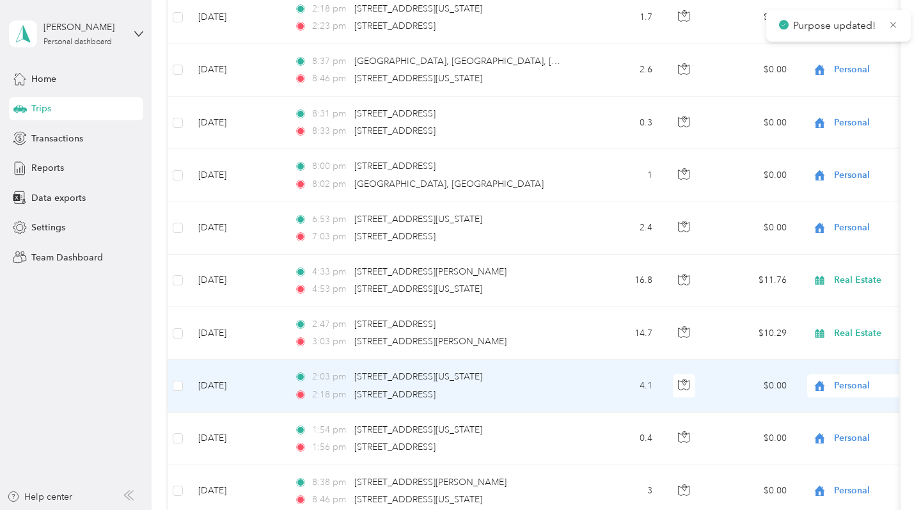
click at [736, 390] on span "Personal" at bounding box center [892, 386] width 117 height 14
click at [736, 273] on span "Real Estate" at bounding box center [854, 271] width 118 height 13
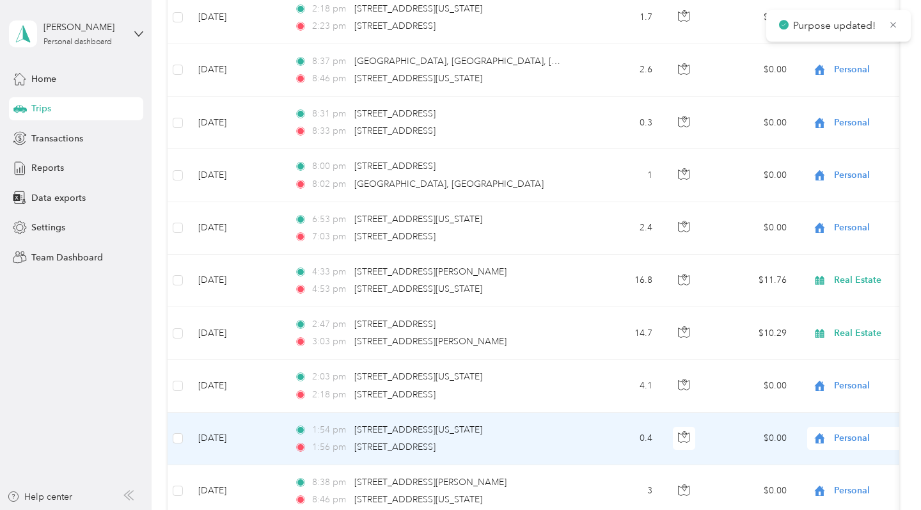
click at [736, 436] on span "Personal" at bounding box center [892, 438] width 117 height 14
click at [736, 325] on span "Real Estate" at bounding box center [854, 323] width 118 height 13
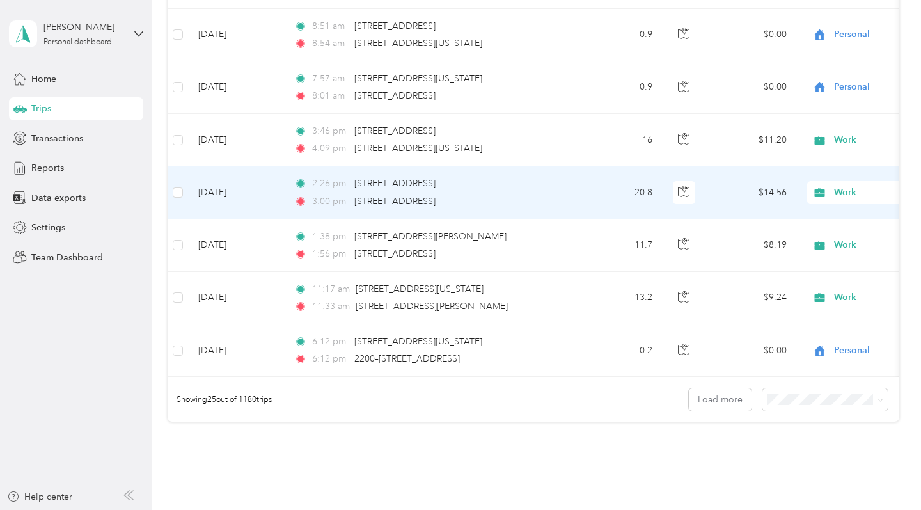
scroll to position [1166, 0]
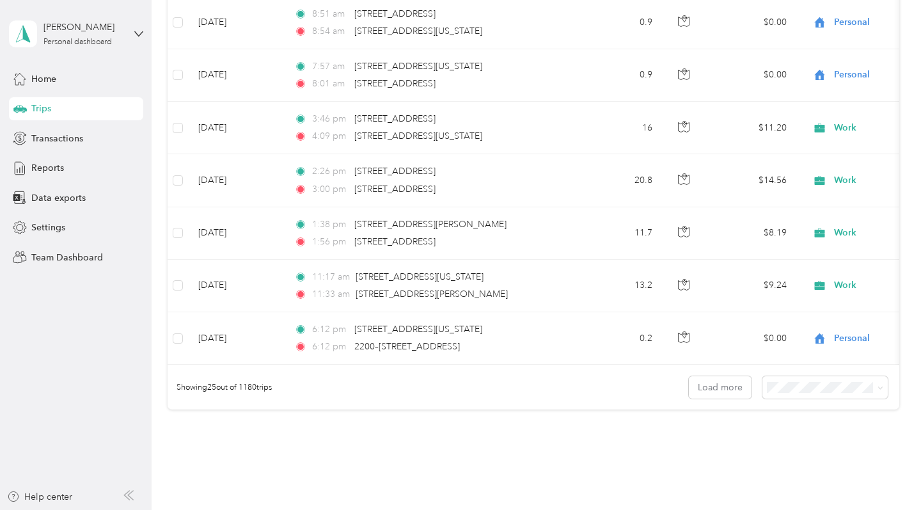
click at [736, 436] on span "50 per load" at bounding box center [798, 435] width 47 height 11
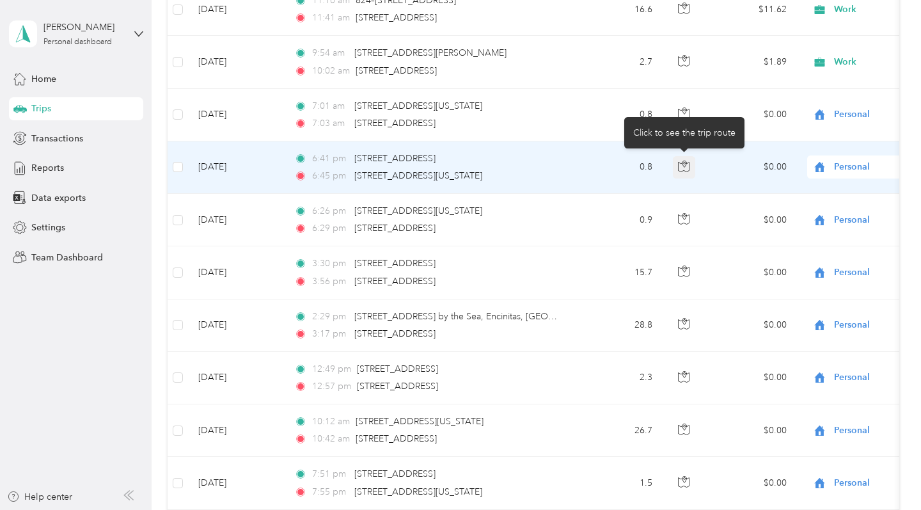
scroll to position [1918, 0]
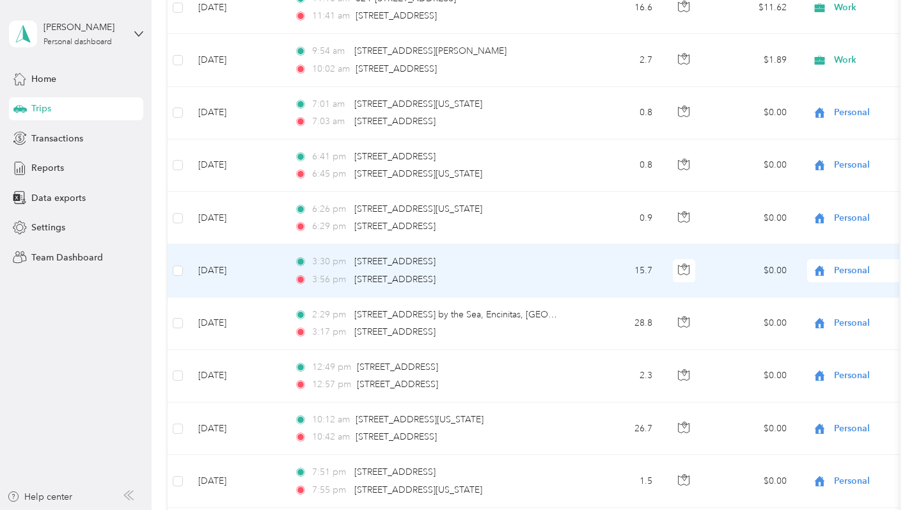
click at [736, 273] on icon at bounding box center [820, 271] width 16 height 10
click at [736, 356] on span "Real Estate" at bounding box center [854, 360] width 118 height 13
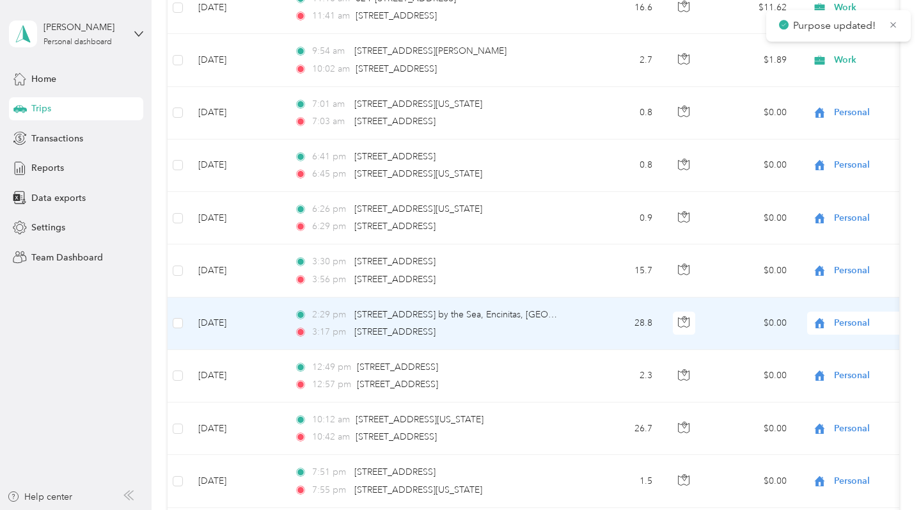
click at [736, 324] on span "Personal" at bounding box center [892, 323] width 117 height 14
click at [736, 202] on span "Real Estate" at bounding box center [854, 208] width 118 height 13
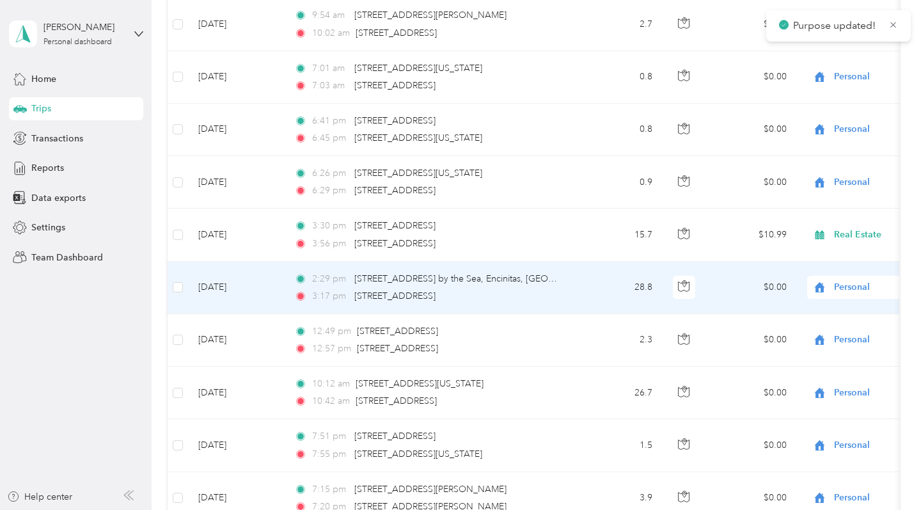
scroll to position [1958, 0]
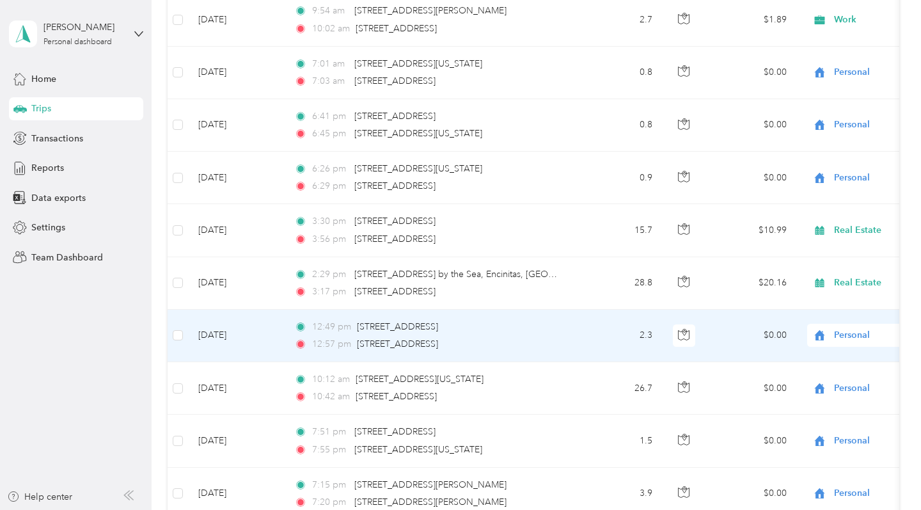
click at [736, 335] on span "Personal" at bounding box center [892, 335] width 117 height 14
click at [736, 226] on li "Real Estate" at bounding box center [842, 221] width 159 height 22
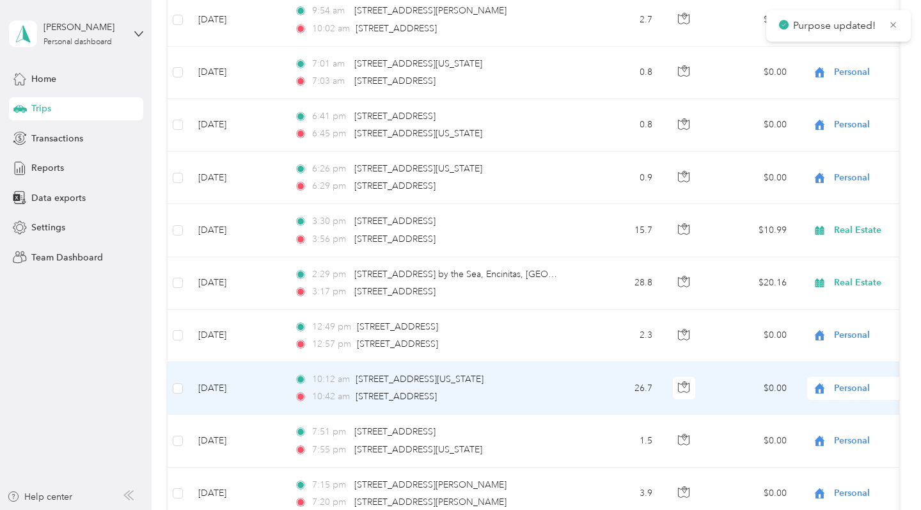
click at [736, 387] on span "Personal" at bounding box center [892, 388] width 117 height 14
click at [736, 277] on li "Real Estate" at bounding box center [842, 274] width 159 height 22
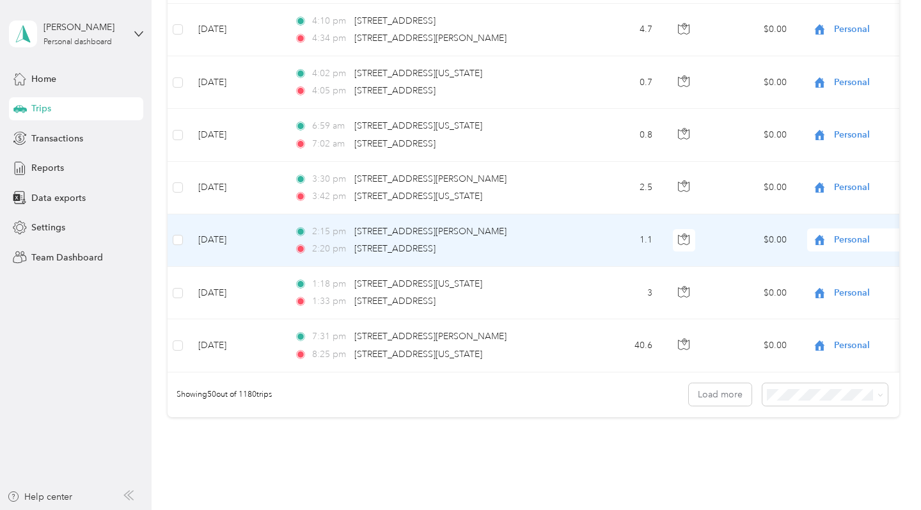
scroll to position [2480, 0]
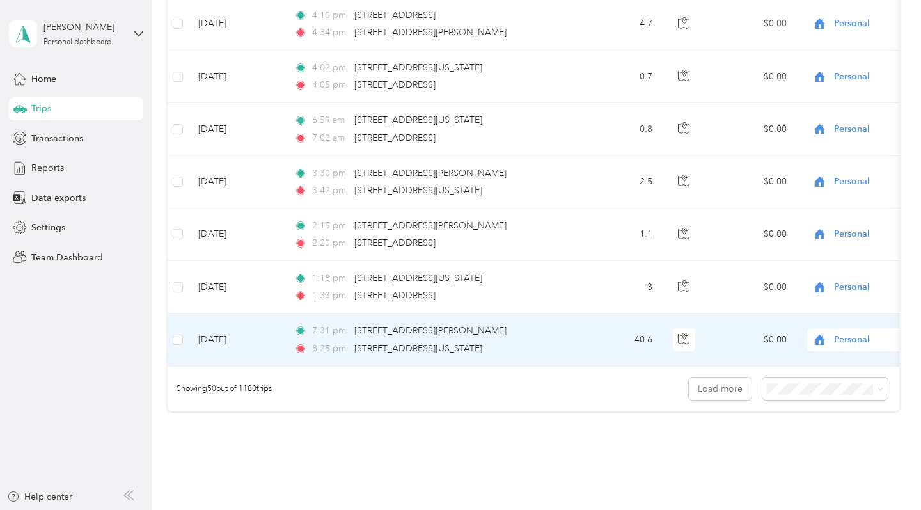
click at [736, 340] on span "Personal" at bounding box center [881, 340] width 139 height 14
click at [736, 230] on li "Real Estate" at bounding box center [842, 225] width 159 height 22
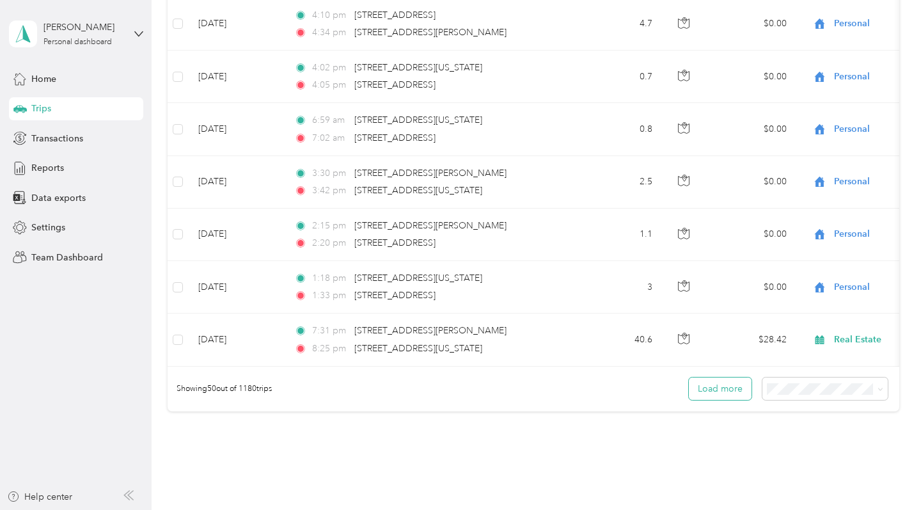
click at [734, 388] on button "Load more" at bounding box center [720, 388] width 63 height 22
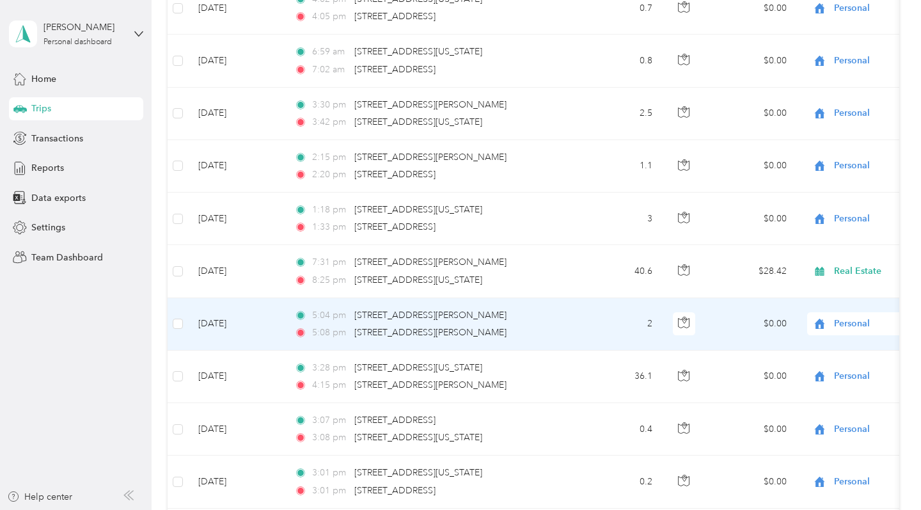
scroll to position [2586, 0]
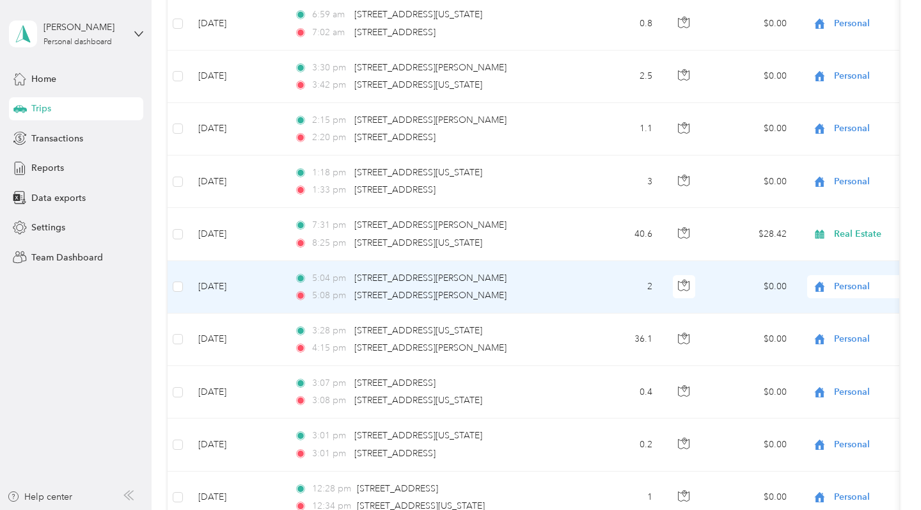
click at [736, 290] on span "Personal" at bounding box center [892, 287] width 117 height 14
click at [736, 378] on span "Real Estate" at bounding box center [854, 376] width 118 height 13
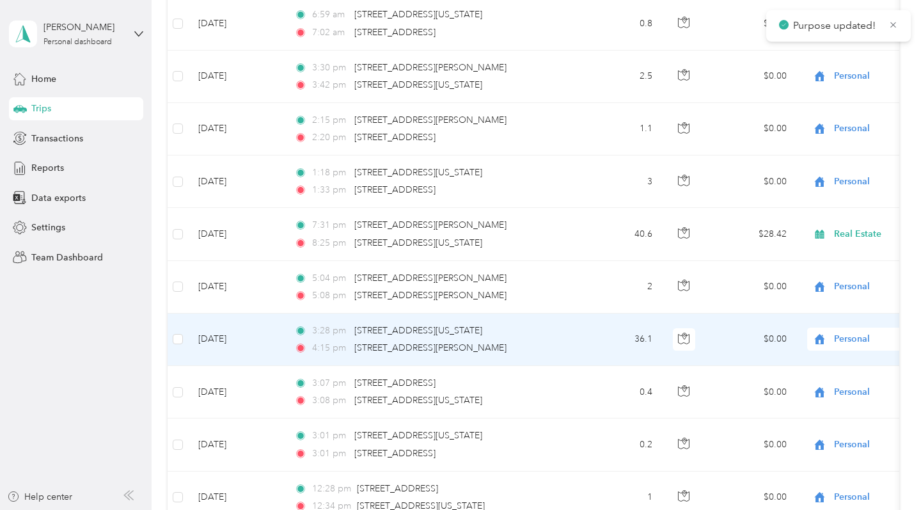
click at [736, 336] on span "Personal" at bounding box center [892, 339] width 117 height 14
click at [736, 223] on span "Real Estate" at bounding box center [854, 224] width 118 height 13
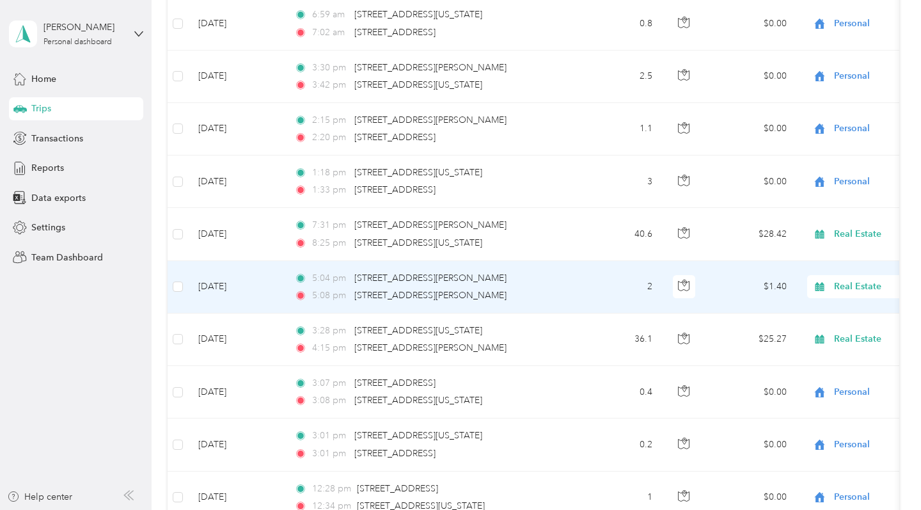
click at [736, 280] on span "Real Estate" at bounding box center [881, 287] width 139 height 14
click at [736, 336] on li "Personal" at bounding box center [842, 332] width 159 height 22
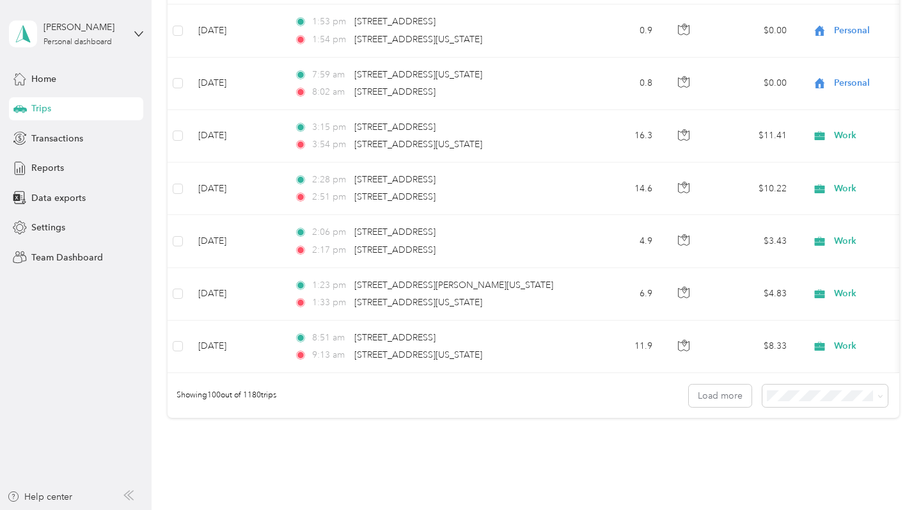
scroll to position [5109, 0]
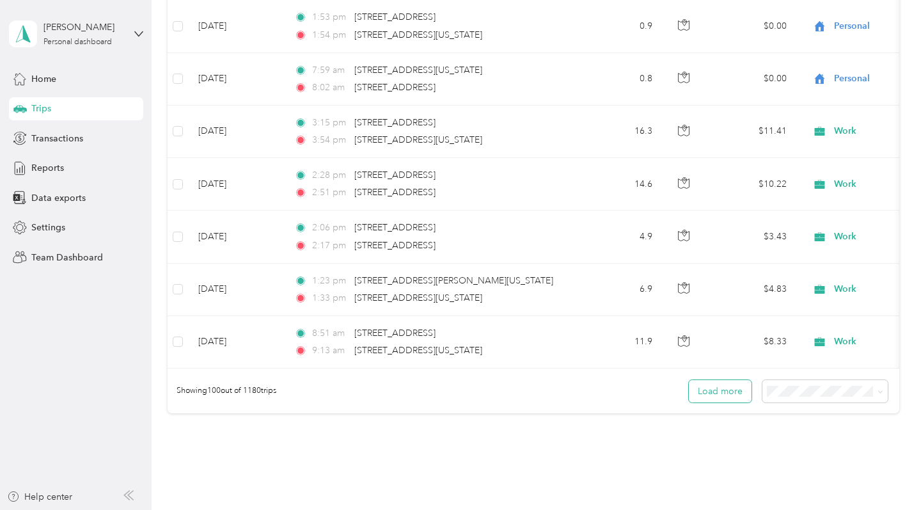
click at [733, 395] on button "Load more" at bounding box center [720, 391] width 63 height 22
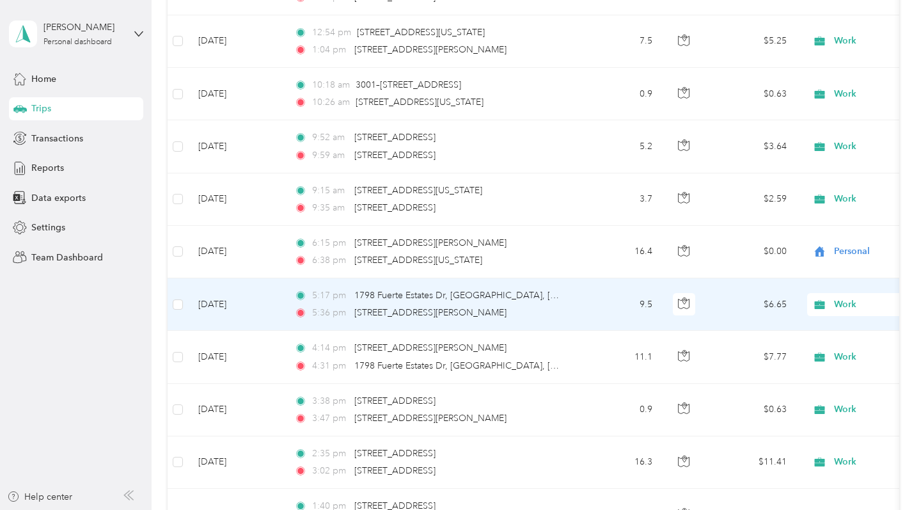
scroll to position [5633, 0]
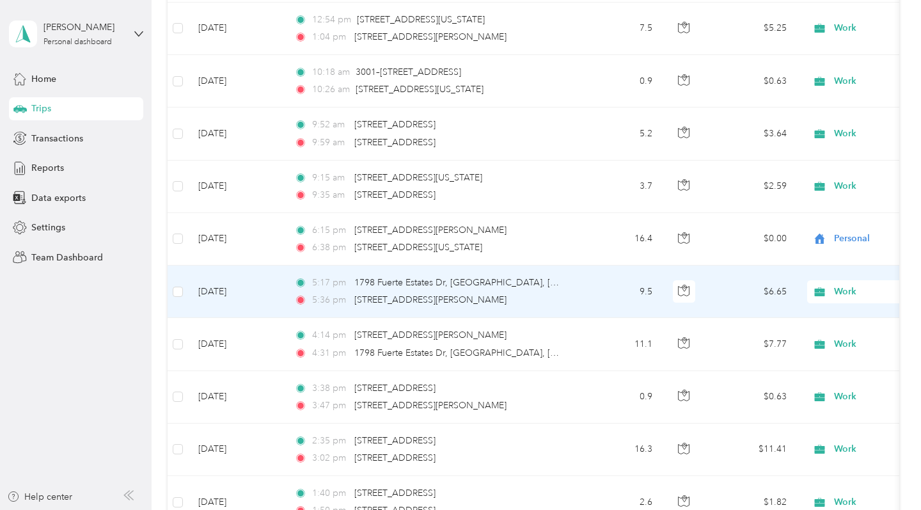
click at [736, 295] on span "Work" at bounding box center [892, 292] width 117 height 14
click at [736, 379] on span "Real Estate" at bounding box center [854, 379] width 118 height 13
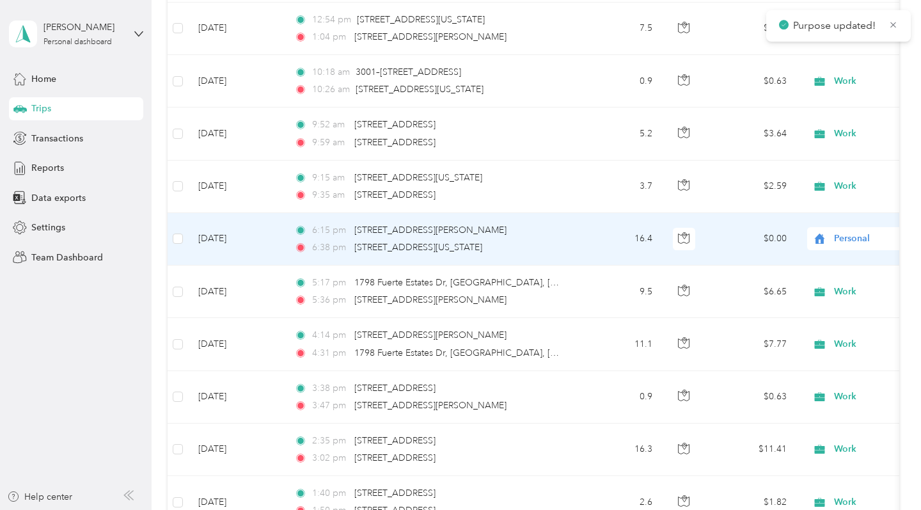
click at [736, 239] on span "Personal" at bounding box center [892, 239] width 117 height 14
click at [736, 326] on span "Real Estate" at bounding box center [854, 328] width 118 height 13
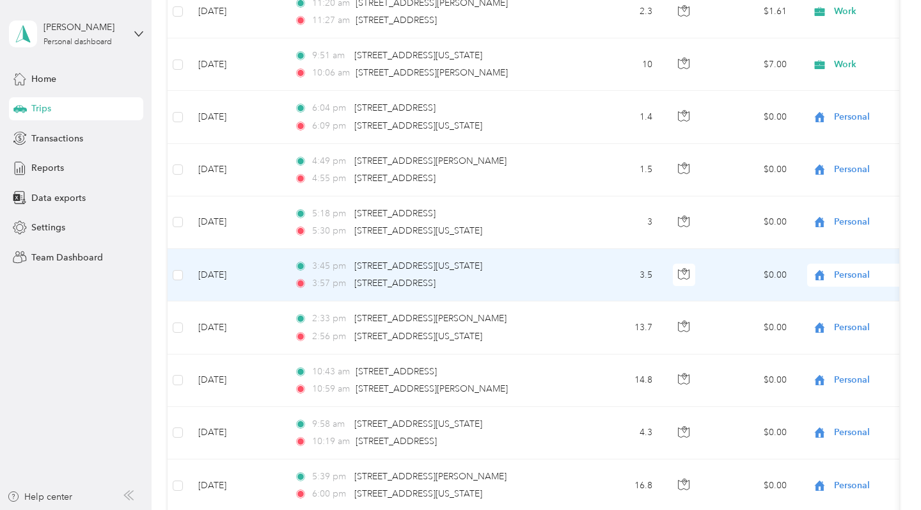
scroll to position [6914, 0]
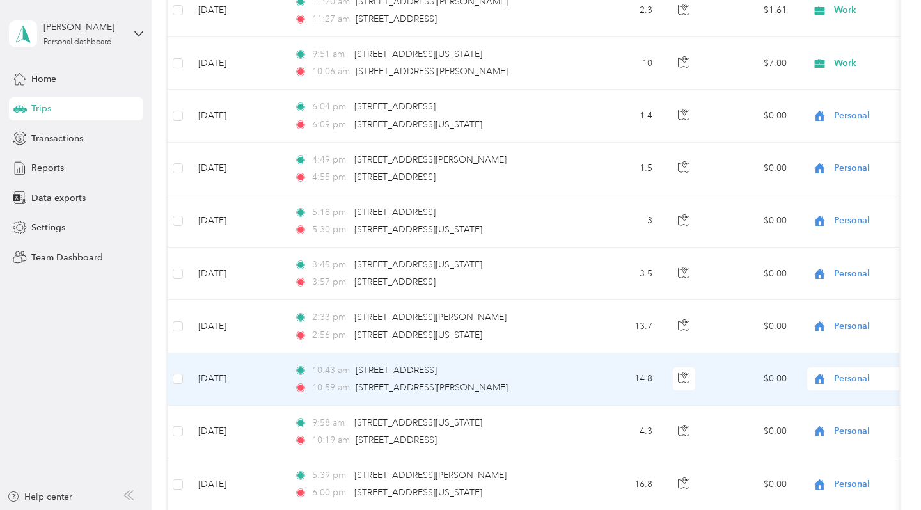
click at [736, 381] on span "Personal" at bounding box center [881, 379] width 139 height 14
click at [736, 265] on span "Real Estate" at bounding box center [854, 264] width 118 height 13
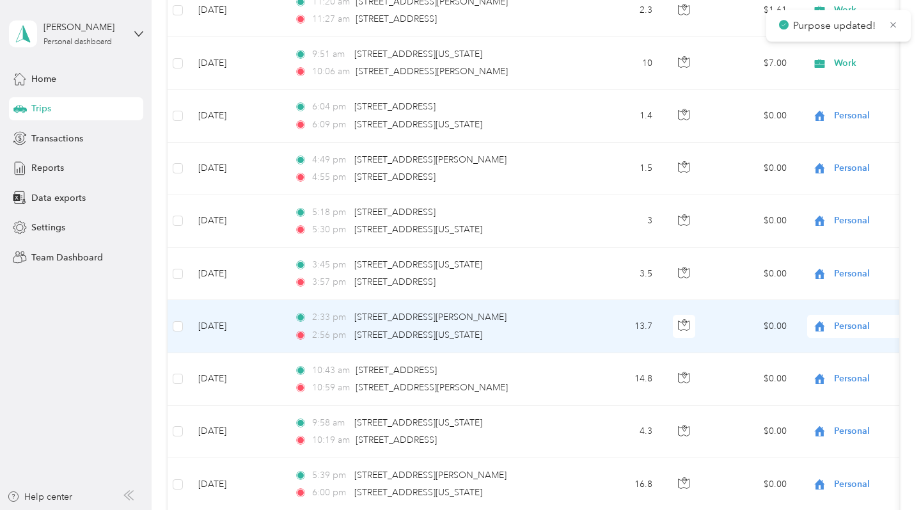
click at [736, 322] on span "Personal" at bounding box center [892, 326] width 117 height 14
click at [736, 210] on span "Real Estate" at bounding box center [854, 211] width 118 height 13
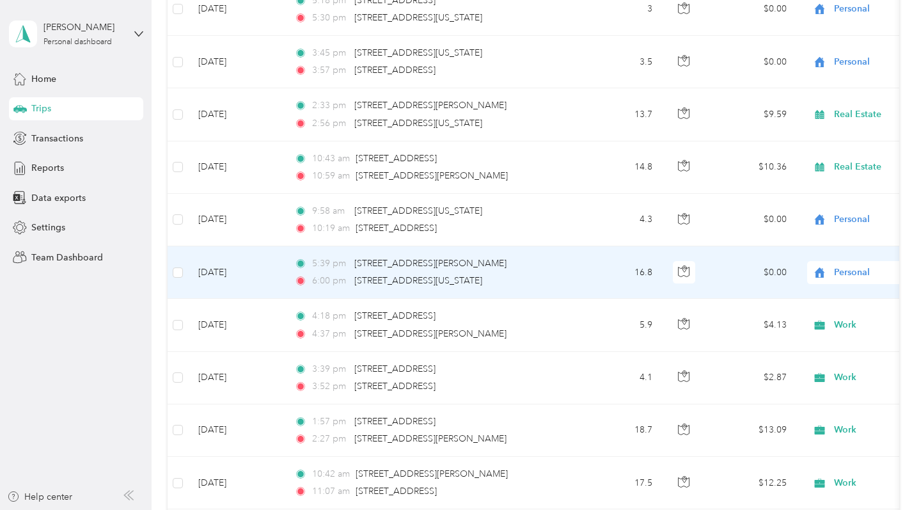
scroll to position [7137, 0]
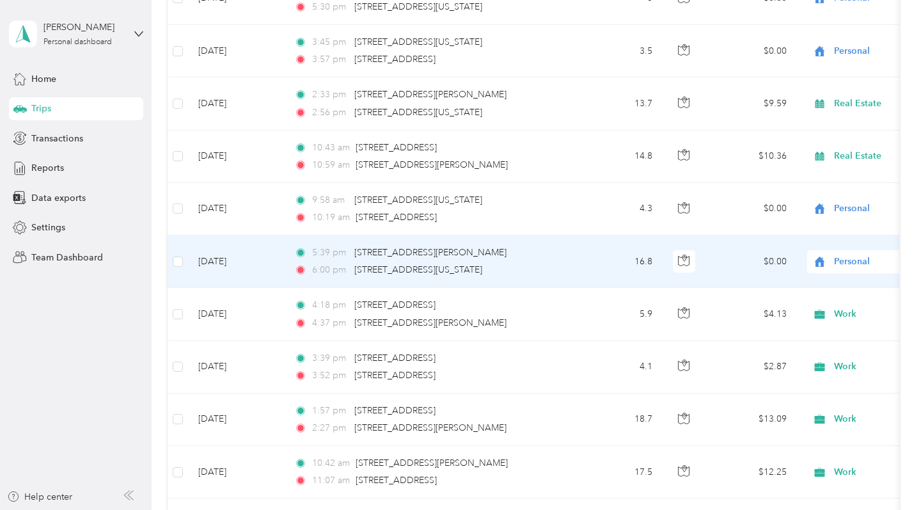
click at [736, 264] on span "Personal" at bounding box center [892, 262] width 117 height 14
click at [736, 353] on span "Real Estate" at bounding box center [854, 351] width 118 height 13
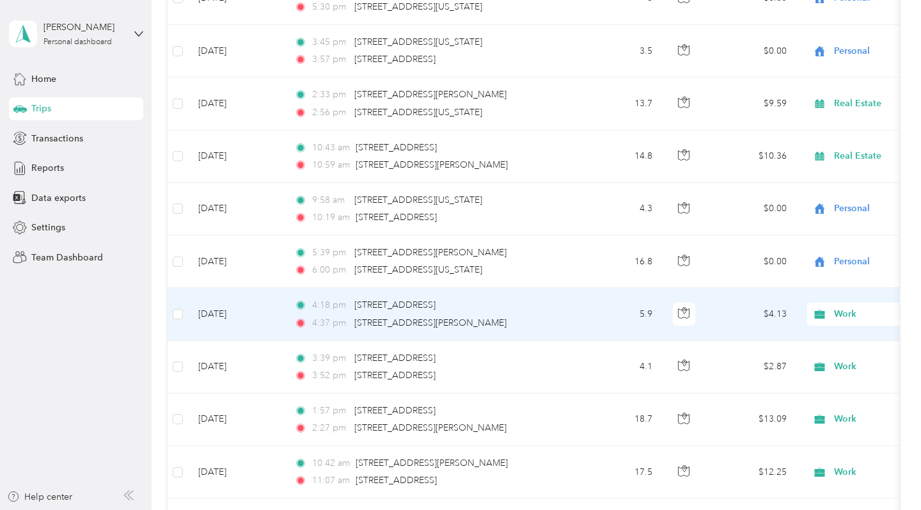
click at [736, 315] on span "Work" at bounding box center [892, 314] width 117 height 14
click at [736, 402] on span "Real Estate" at bounding box center [854, 404] width 118 height 13
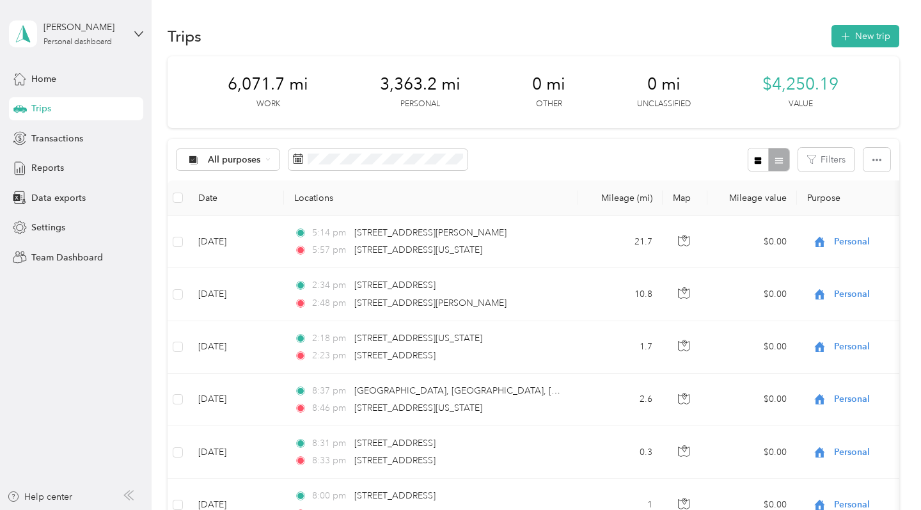
scroll to position [0, 0]
click at [242, 159] on span "All purposes" at bounding box center [234, 159] width 53 height 9
click at [238, 290] on span "Real Estate" at bounding box center [239, 293] width 62 height 13
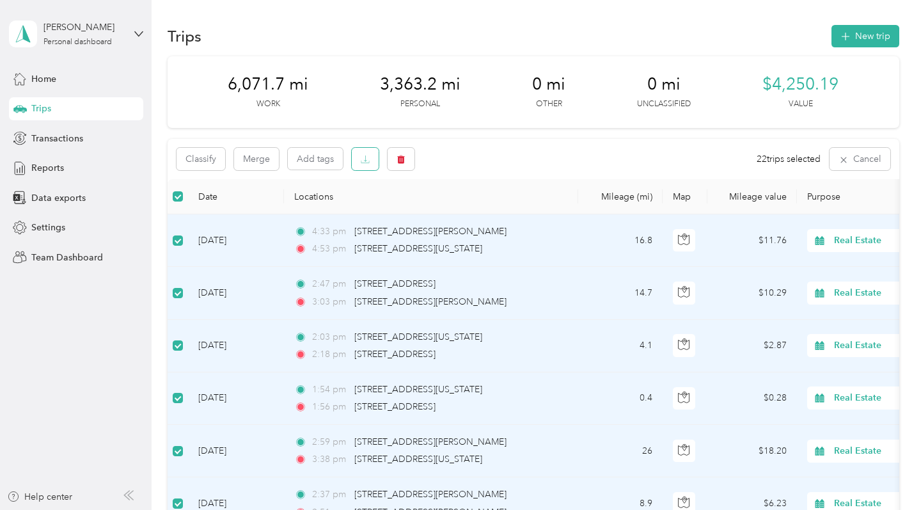
click at [361, 162] on icon "button" at bounding box center [365, 159] width 9 height 9
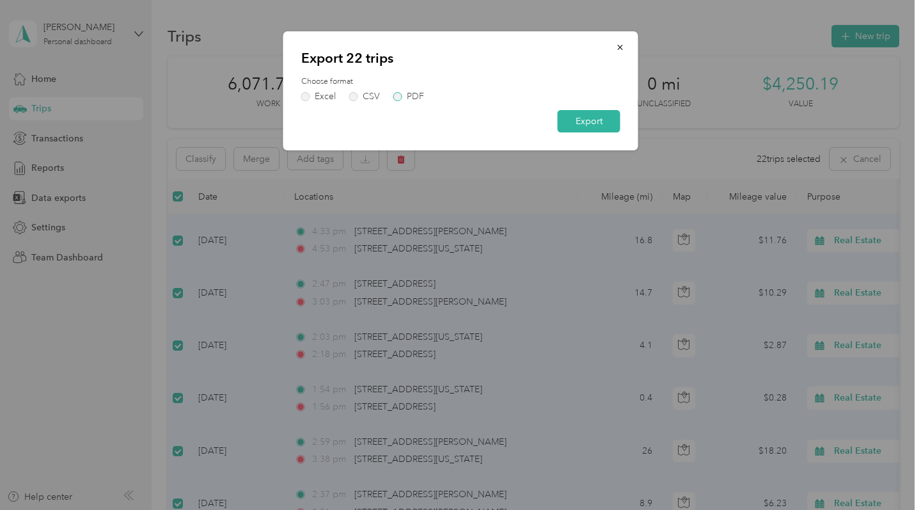
click at [395, 94] on label "PDF" at bounding box center [408, 96] width 31 height 9
click at [573, 116] on button "Export" at bounding box center [589, 121] width 63 height 22
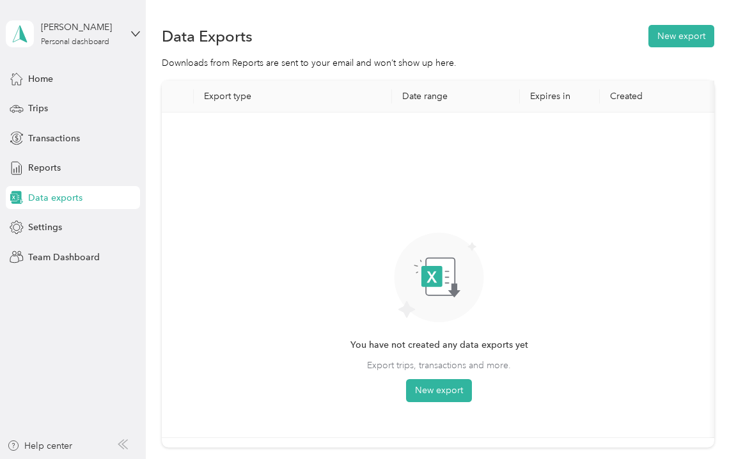
click at [580, 61] on div "Downloads from Reports are sent to your email and won’t show up here." at bounding box center [438, 62] width 553 height 13
